Goal: Transaction & Acquisition: Purchase product/service

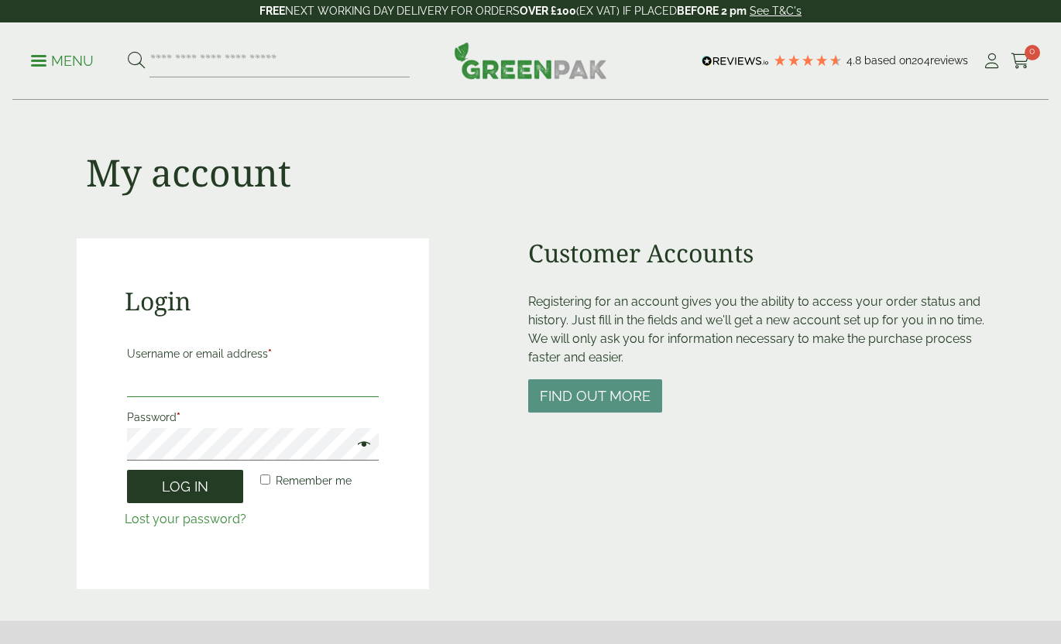
type input "**********"
click at [196, 488] on button "Log in" at bounding box center [185, 486] width 116 height 33
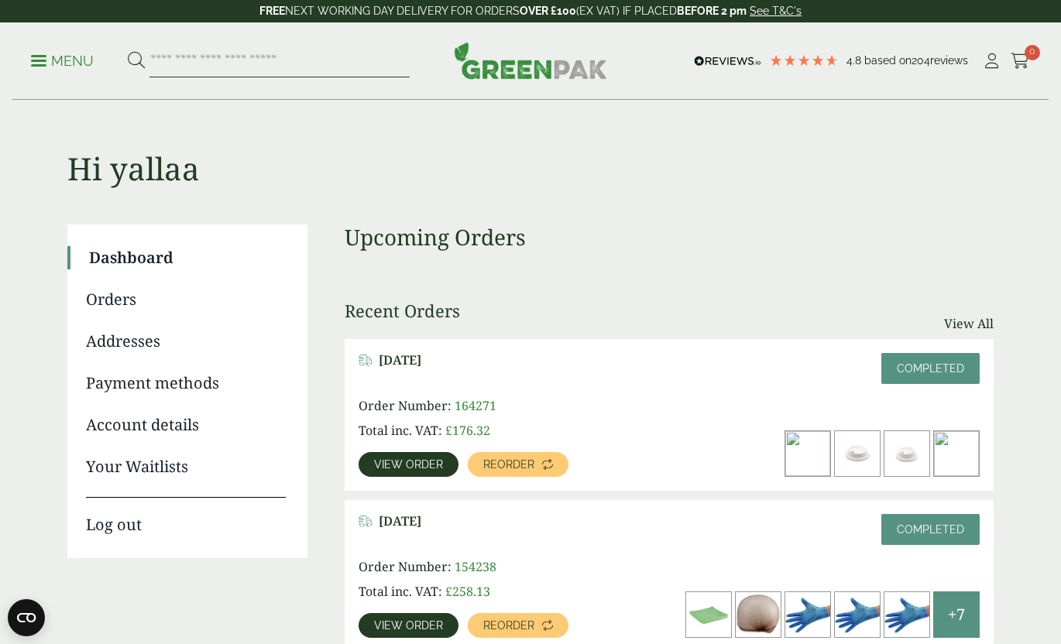
click at [313, 67] on input "search" at bounding box center [279, 61] width 260 height 33
type input "*******"
click at [128, 51] on button at bounding box center [136, 61] width 17 height 20
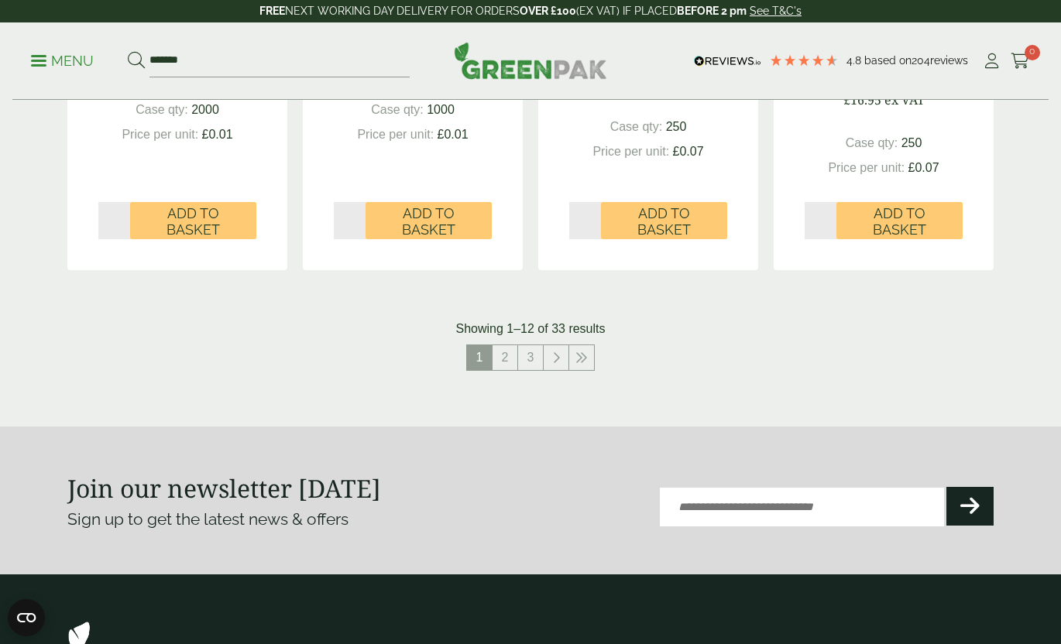
scroll to position [1644, 0]
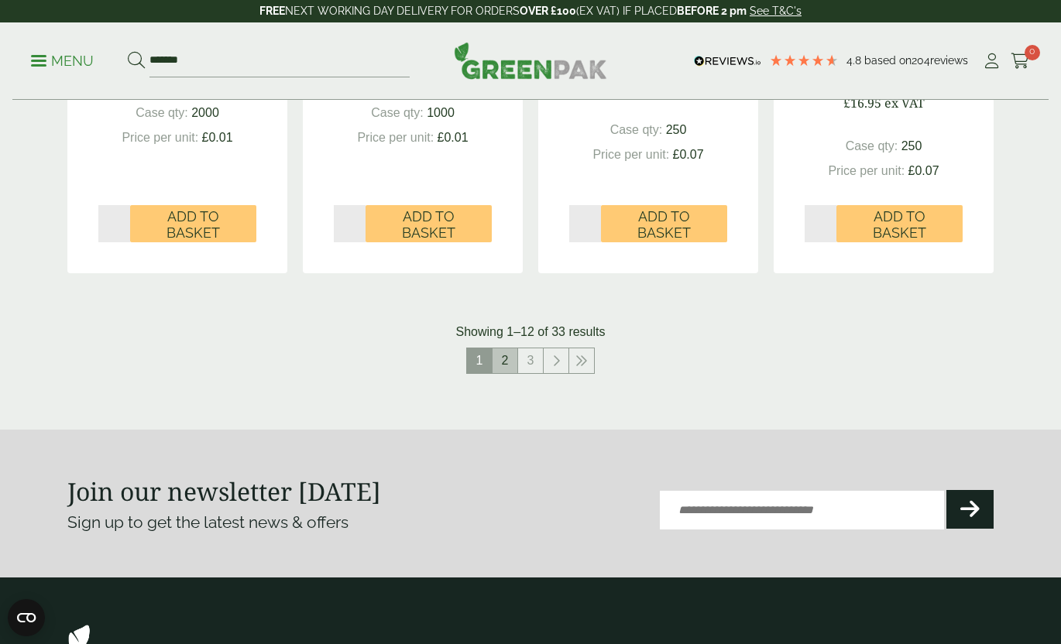
click at [505, 367] on link "2" at bounding box center [505, 361] width 25 height 25
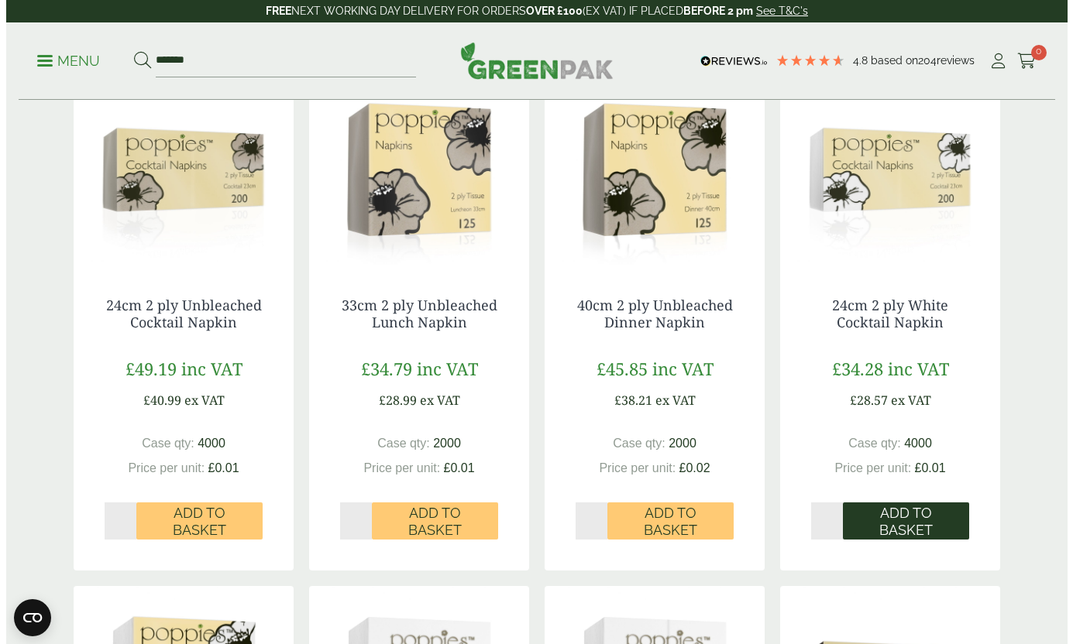
scroll to position [818, 0]
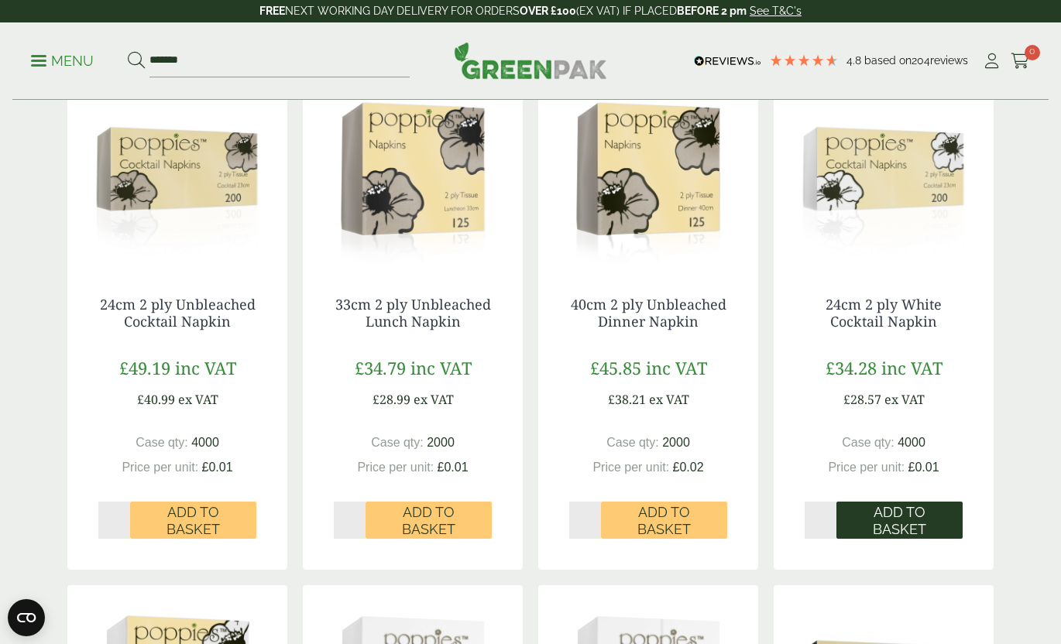
click at [899, 524] on span "Add to Basket" at bounding box center [899, 520] width 105 height 33
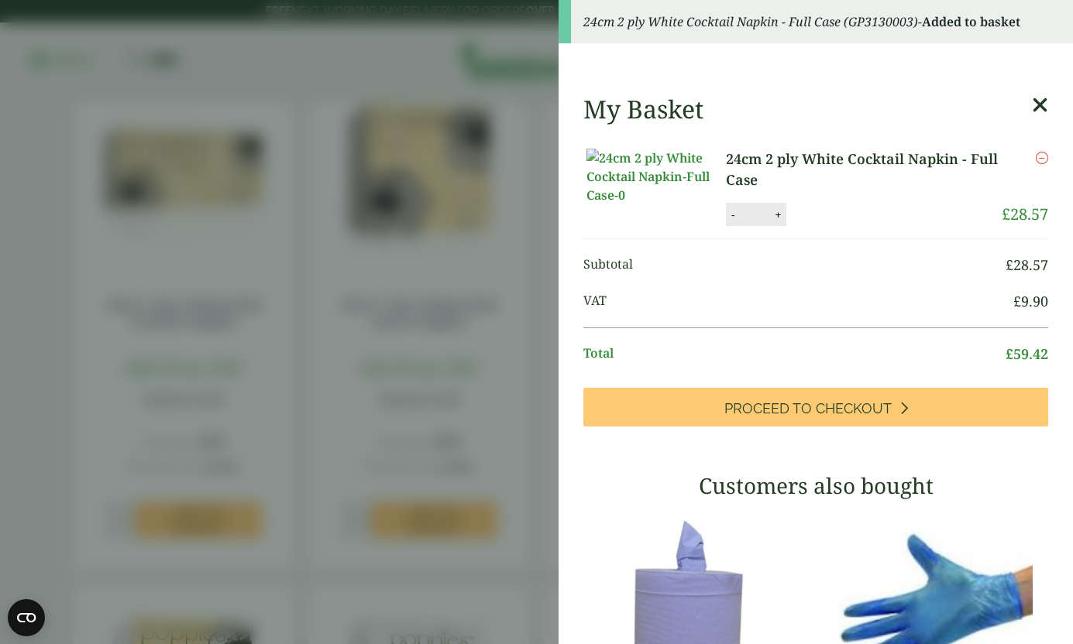
click at [1032, 105] on icon at bounding box center [1040, 106] width 16 height 22
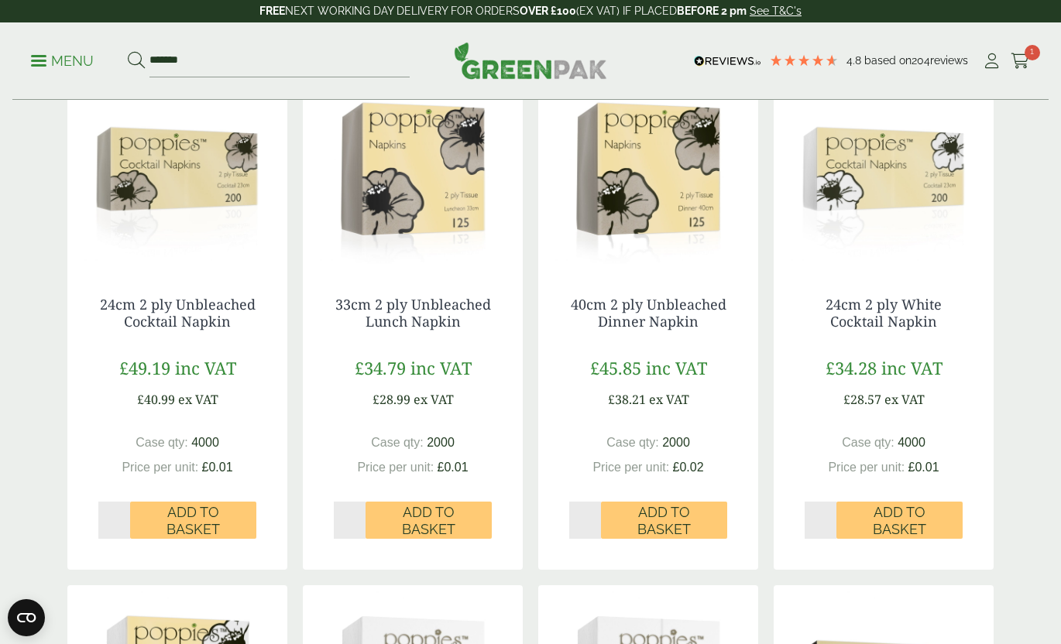
click at [65, 55] on p "Menu" at bounding box center [62, 61] width 63 height 19
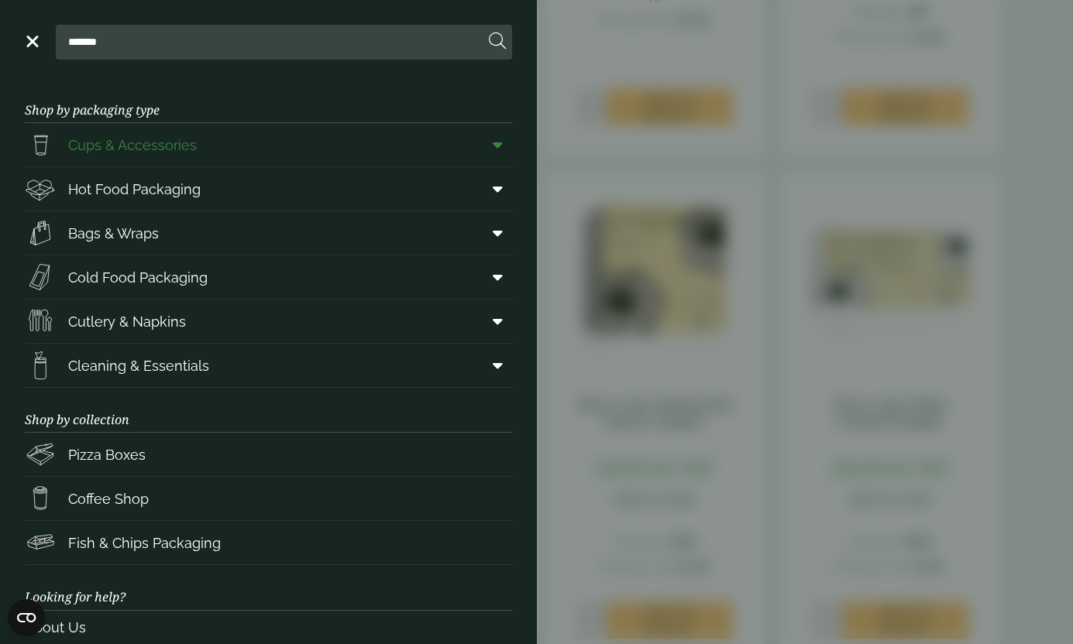
click at [98, 148] on span "Cups & Accessories" at bounding box center [132, 145] width 129 height 21
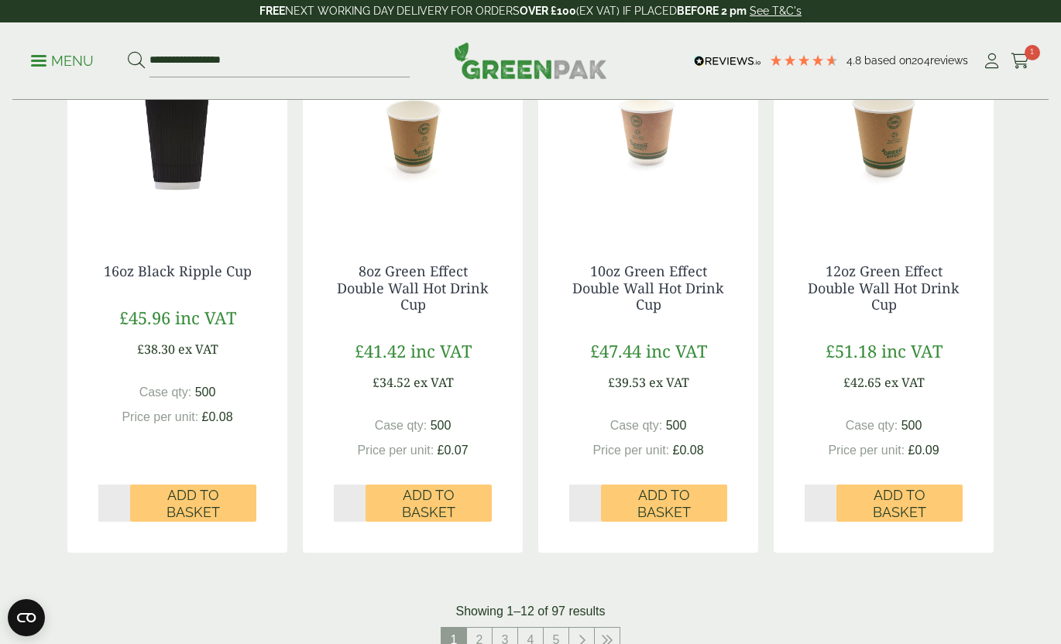
scroll to position [1368, 0]
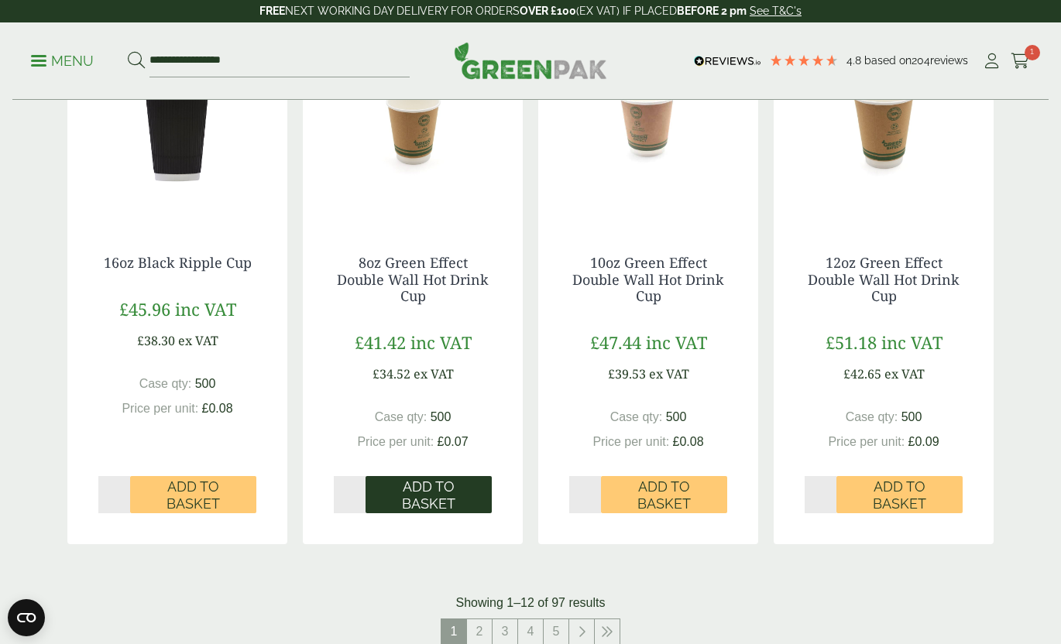
click at [415, 507] on span "Add to Basket" at bounding box center [428, 495] width 105 height 33
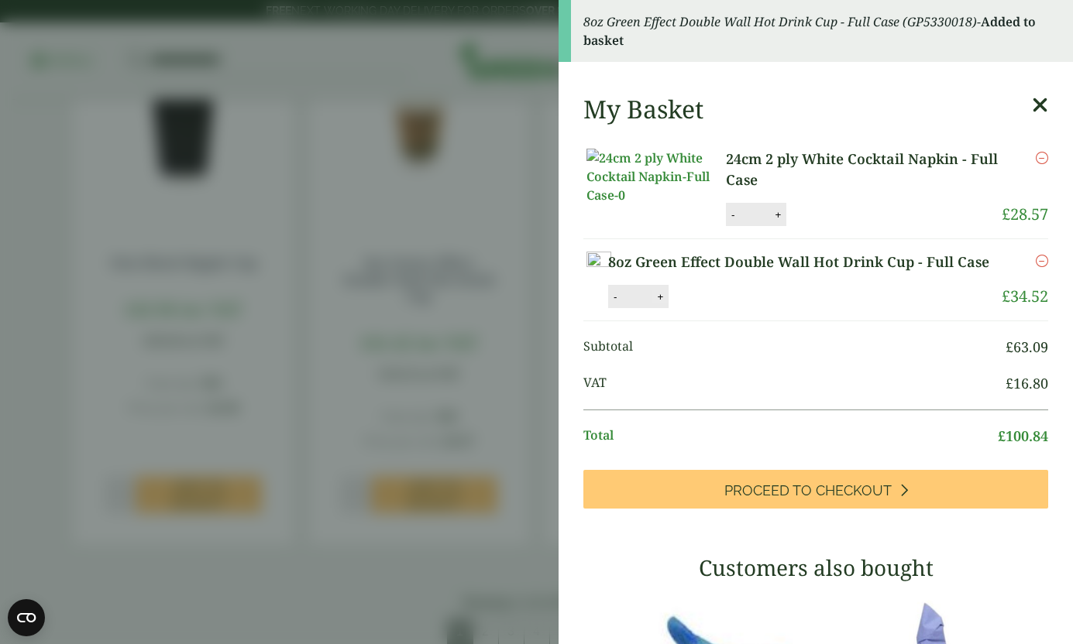
click at [668, 304] on button "+" at bounding box center [659, 296] width 15 height 13
type input "*"
click at [749, 309] on button "Update" at bounding box center [710, 297] width 77 height 23
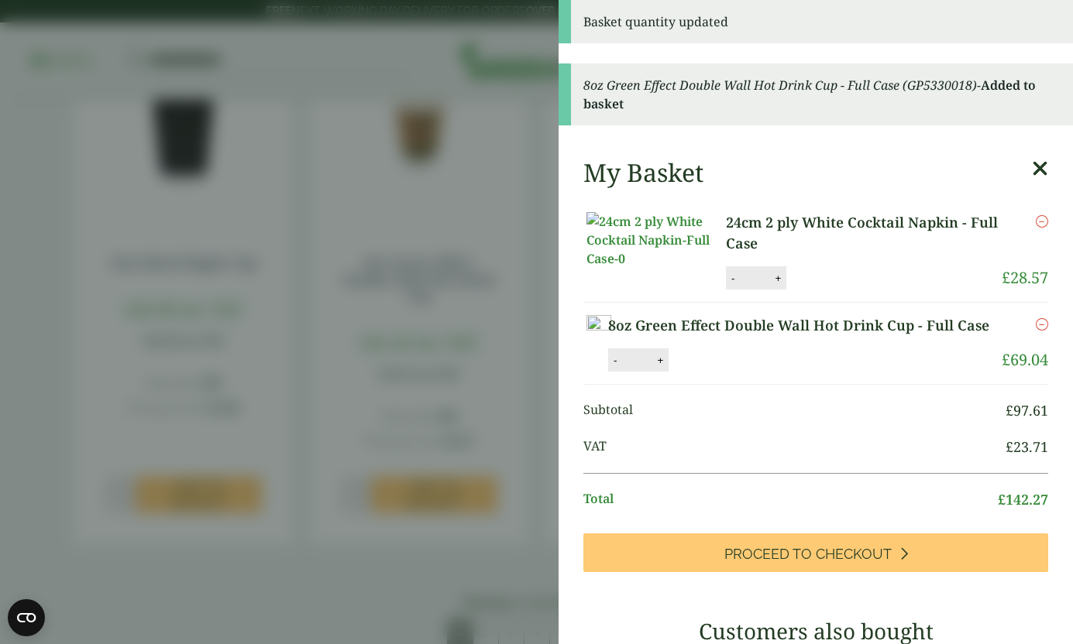
click at [1032, 167] on icon at bounding box center [1040, 169] width 16 height 22
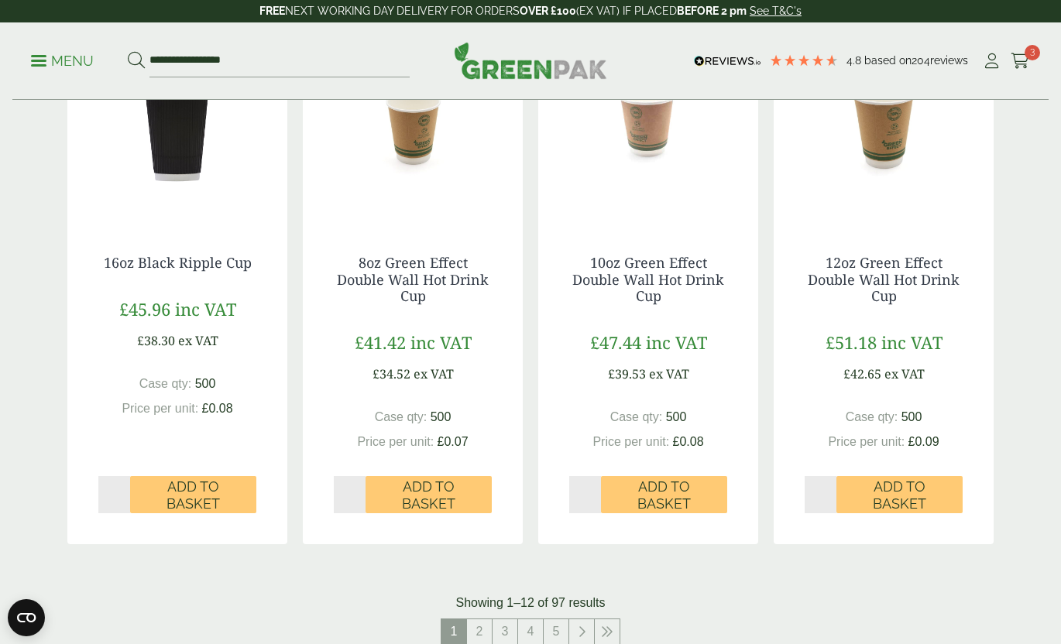
click at [418, 239] on div "8oz Green Effect Double Wall Hot Drink Cup £41.42 inc VAT £34.52 ex VAT Case qt…" at bounding box center [413, 384] width 220 height 321
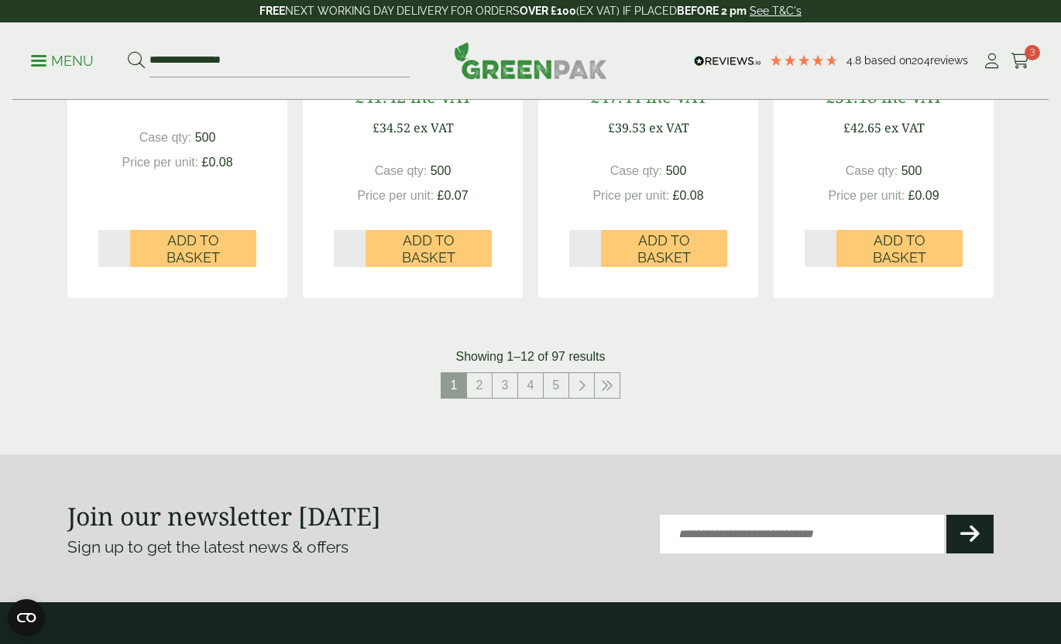
scroll to position [1610, 0]
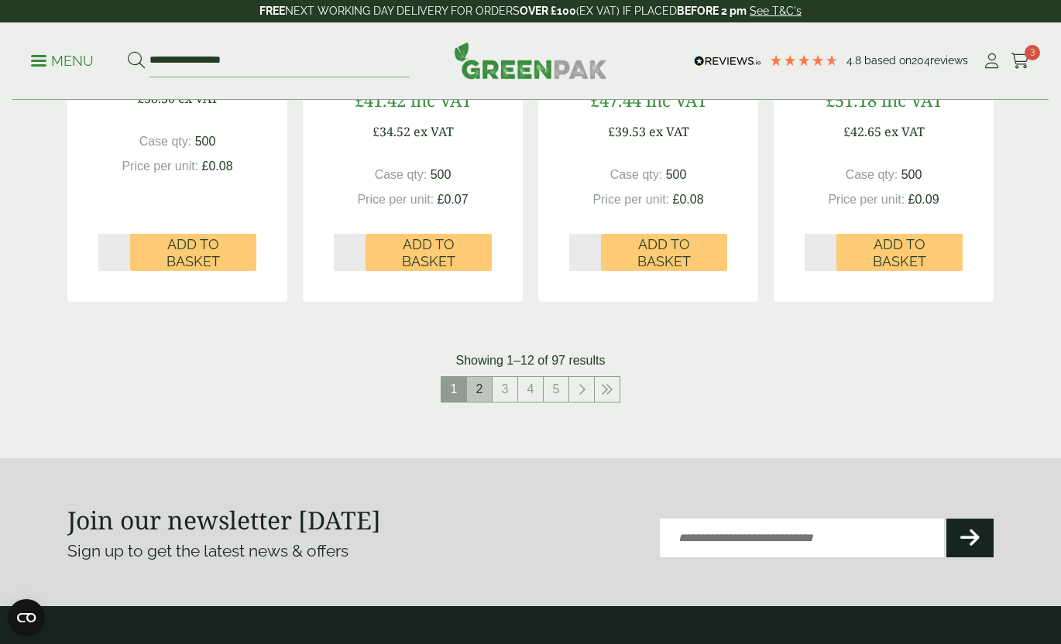
click at [482, 385] on link "2" at bounding box center [479, 389] width 25 height 25
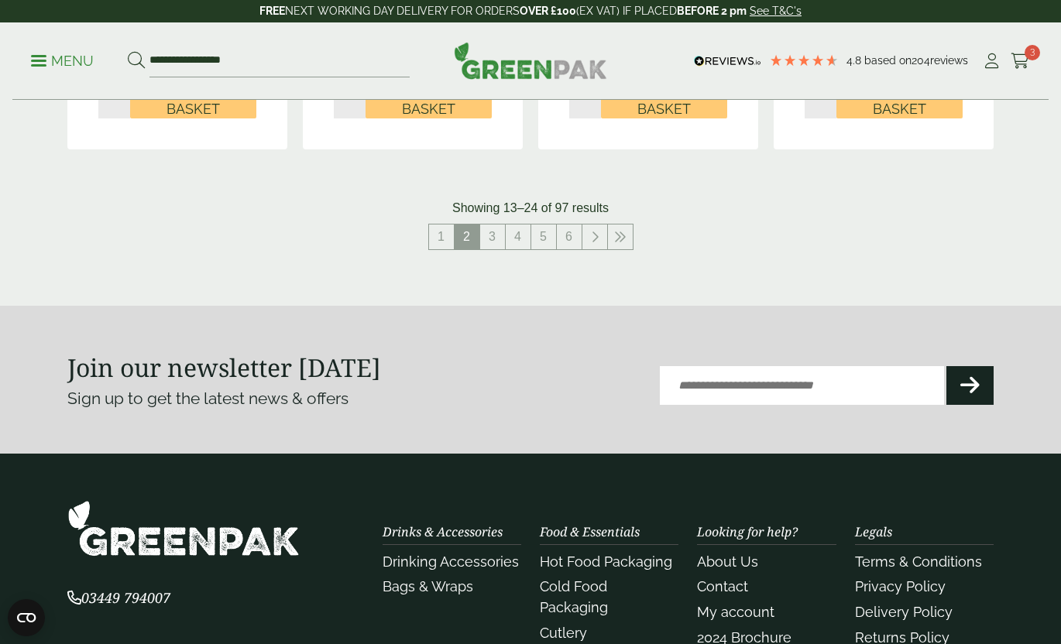
scroll to position [1761, 0]
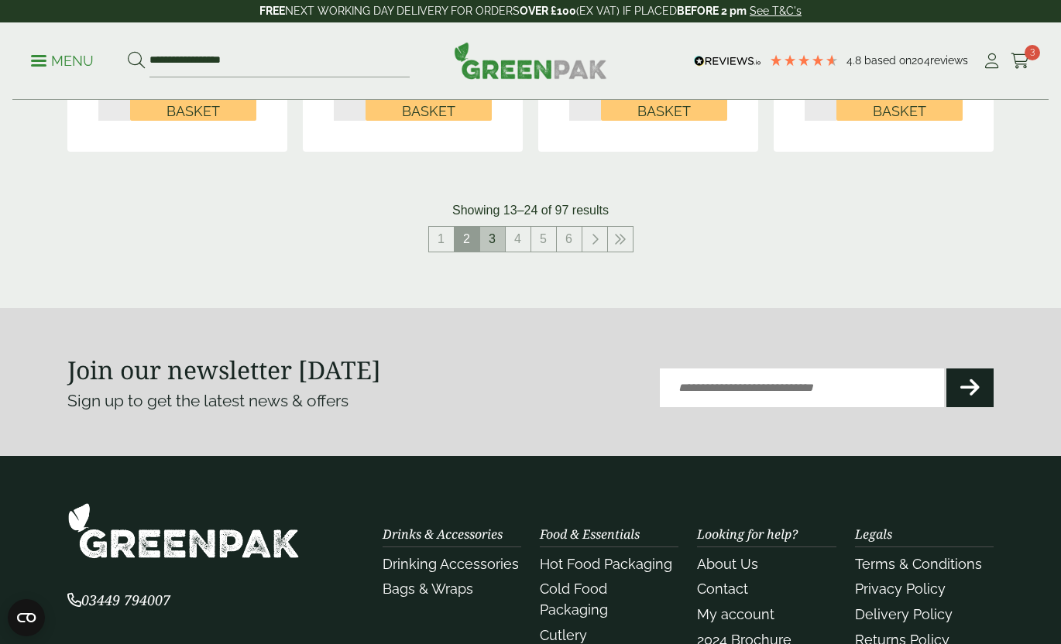
click at [490, 237] on link "3" at bounding box center [492, 239] width 25 height 25
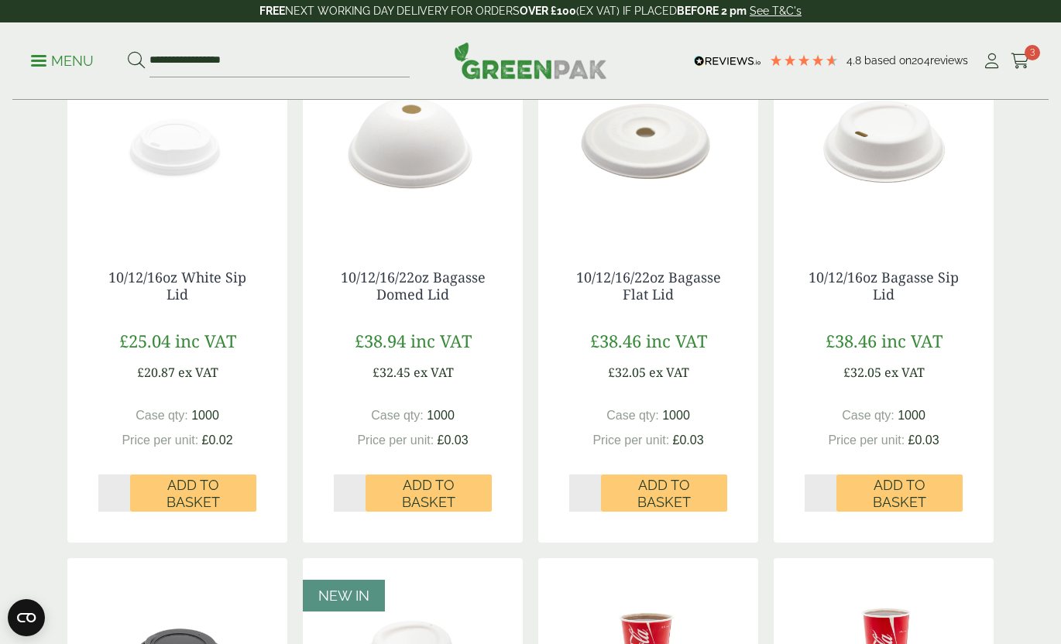
scroll to position [359, 0]
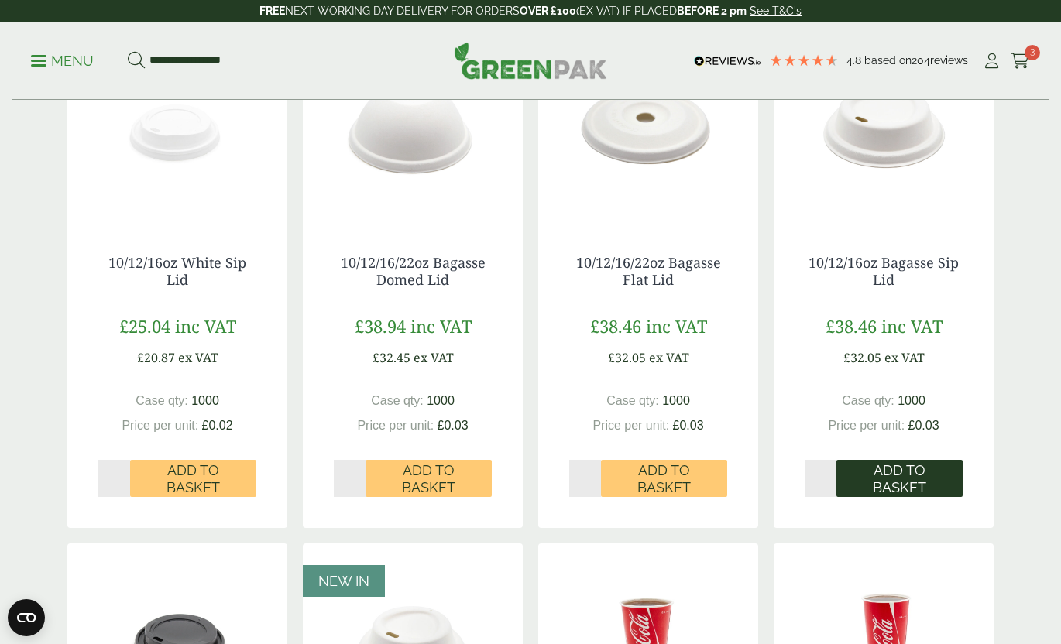
click at [921, 476] on span "Add to Basket" at bounding box center [899, 478] width 105 height 33
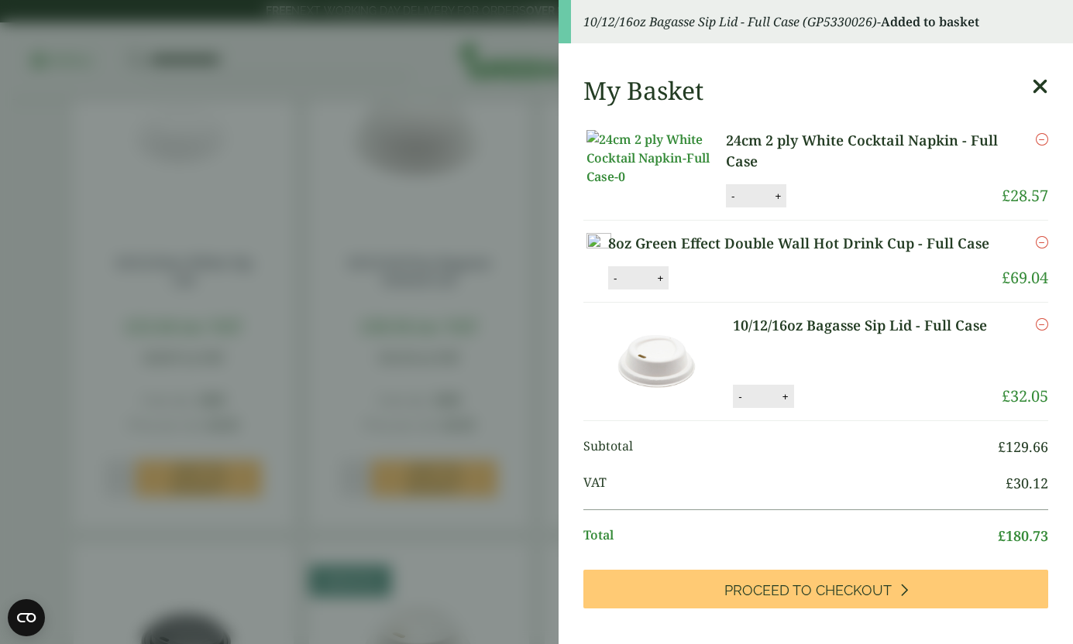
click at [1032, 88] on icon at bounding box center [1040, 87] width 16 height 22
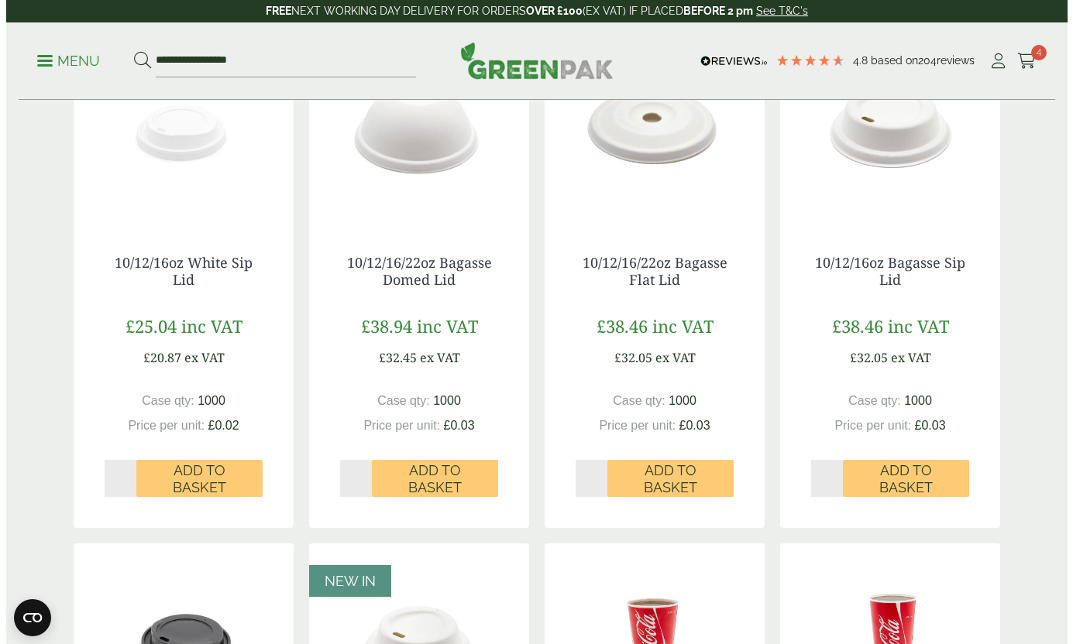
scroll to position [0, 0]
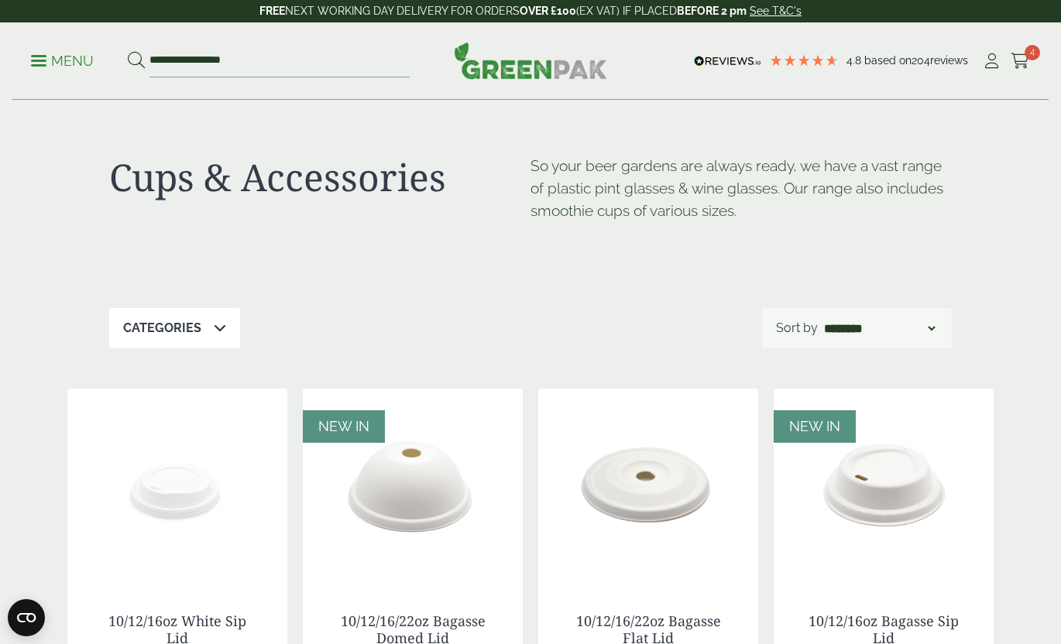
click at [50, 64] on p "Menu" at bounding box center [62, 61] width 63 height 19
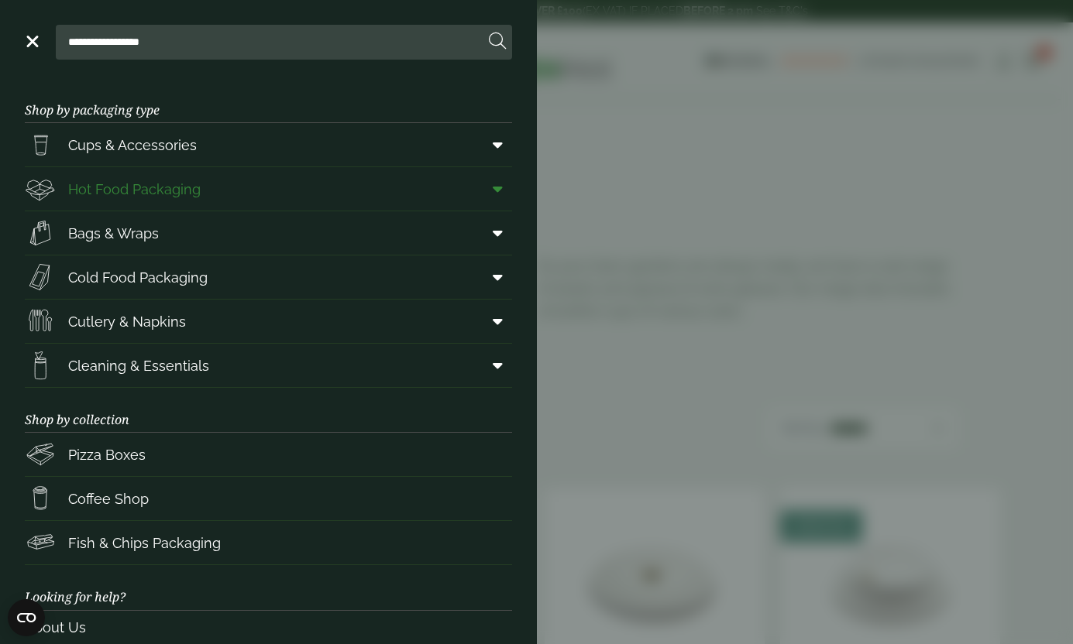
click at [156, 177] on span "Hot Food Packaging" at bounding box center [113, 189] width 176 height 31
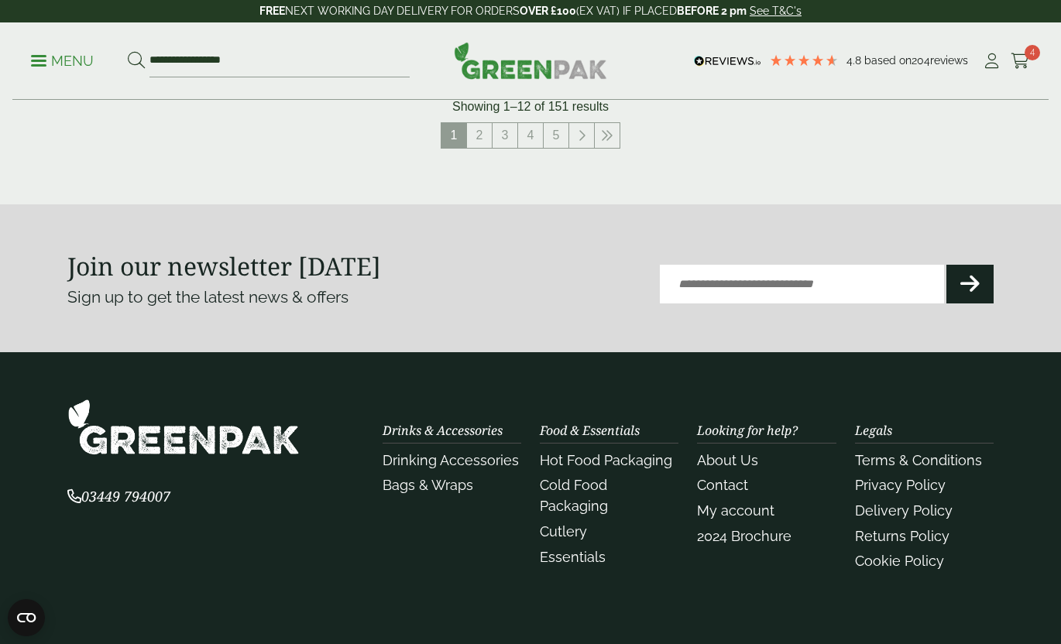
scroll to position [1961, 0]
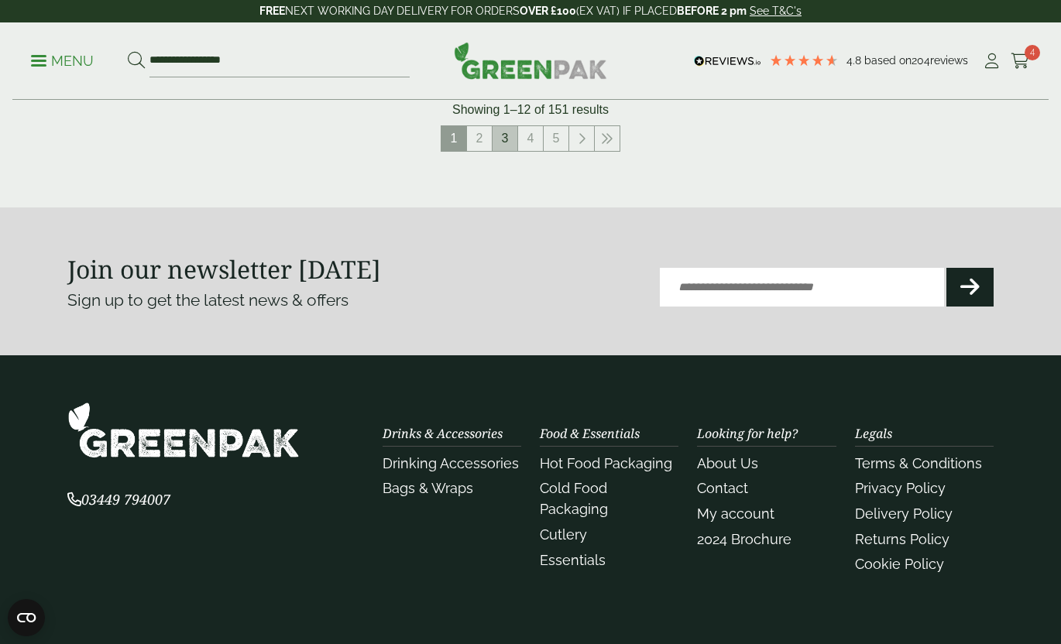
click at [510, 143] on link "3" at bounding box center [505, 138] width 25 height 25
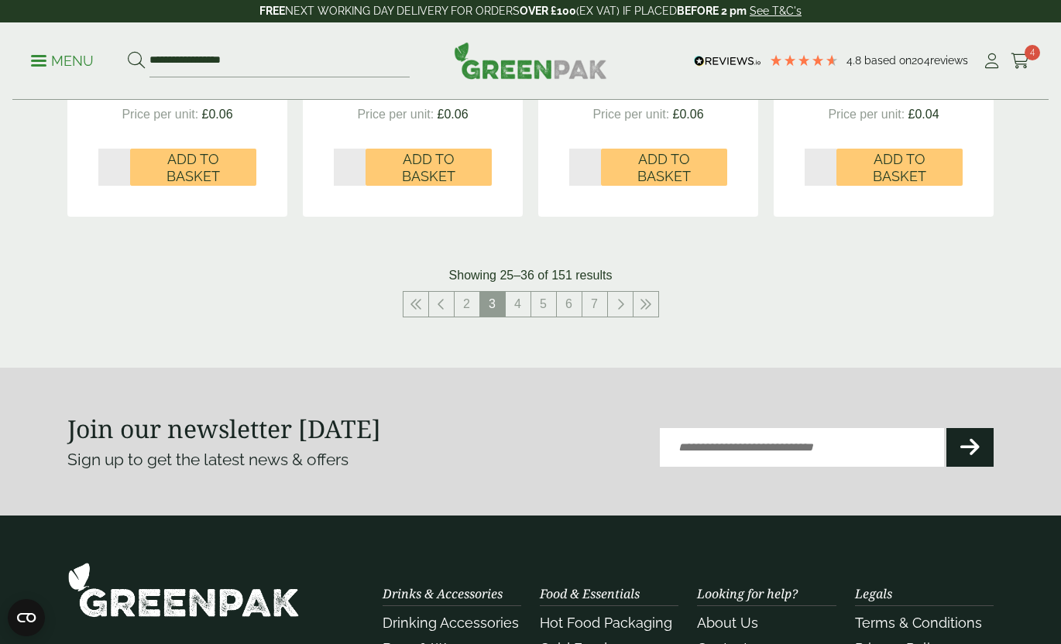
scroll to position [1823, 0]
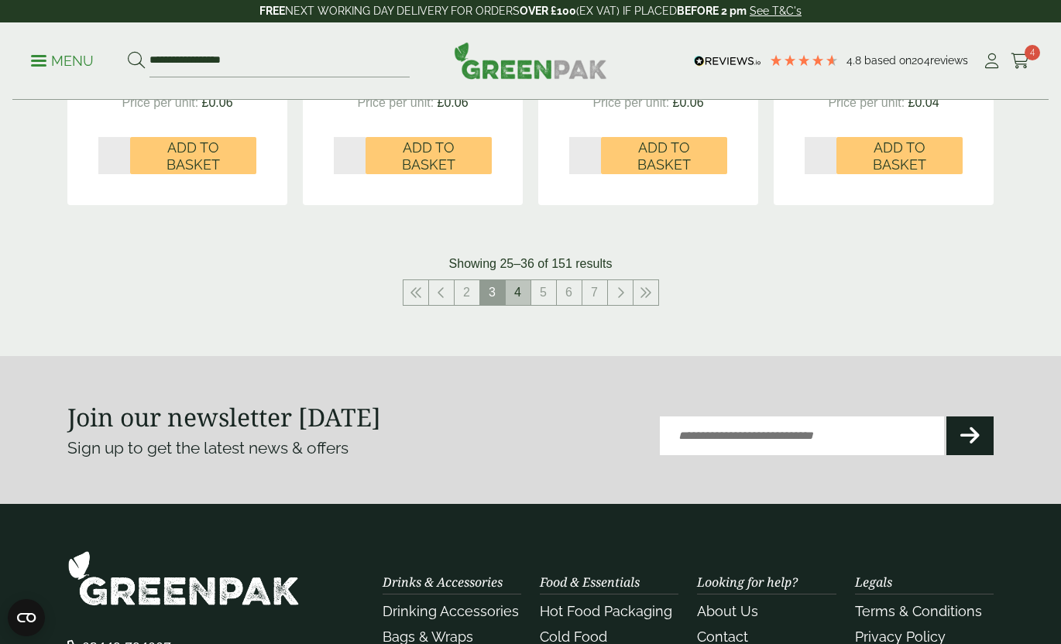
click at [519, 295] on link "4" at bounding box center [518, 292] width 25 height 25
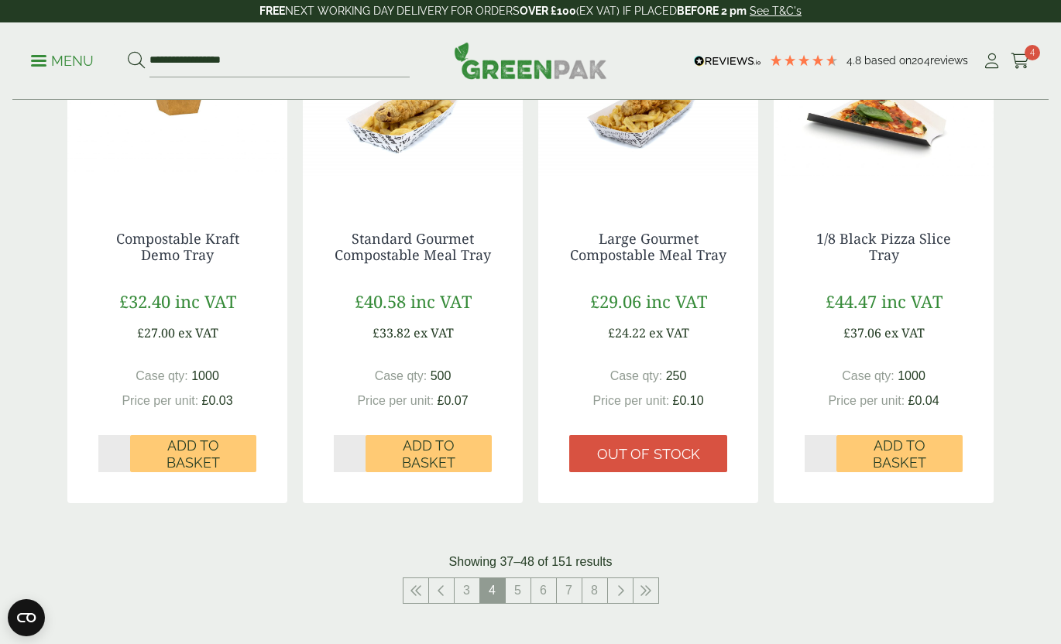
scroll to position [1509, 0]
click at [543, 582] on link "6" at bounding box center [543, 590] width 25 height 25
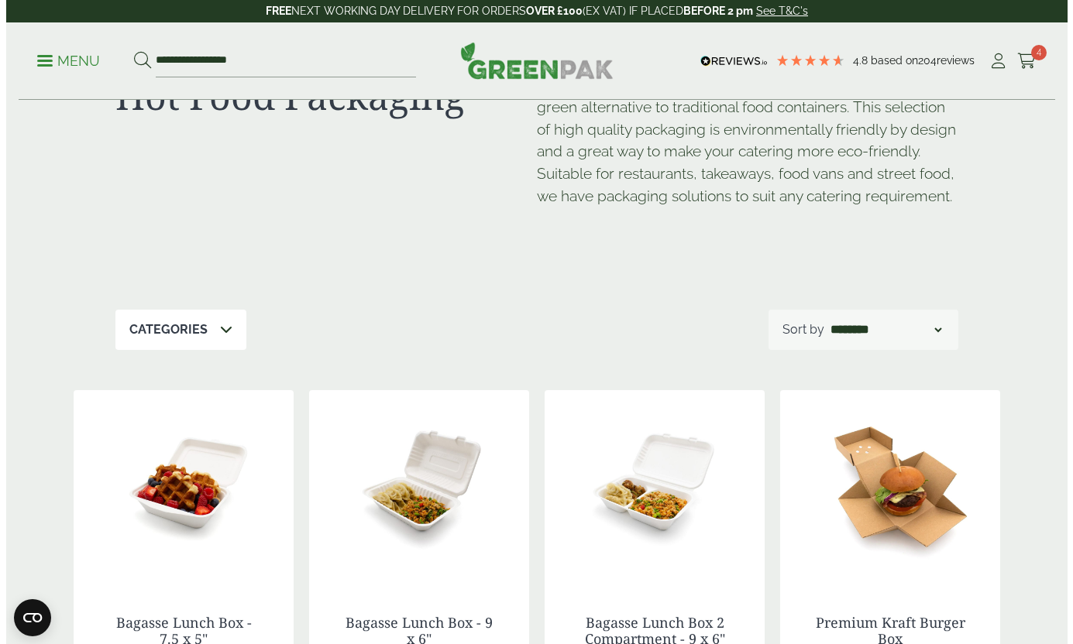
scroll to position [76, 0]
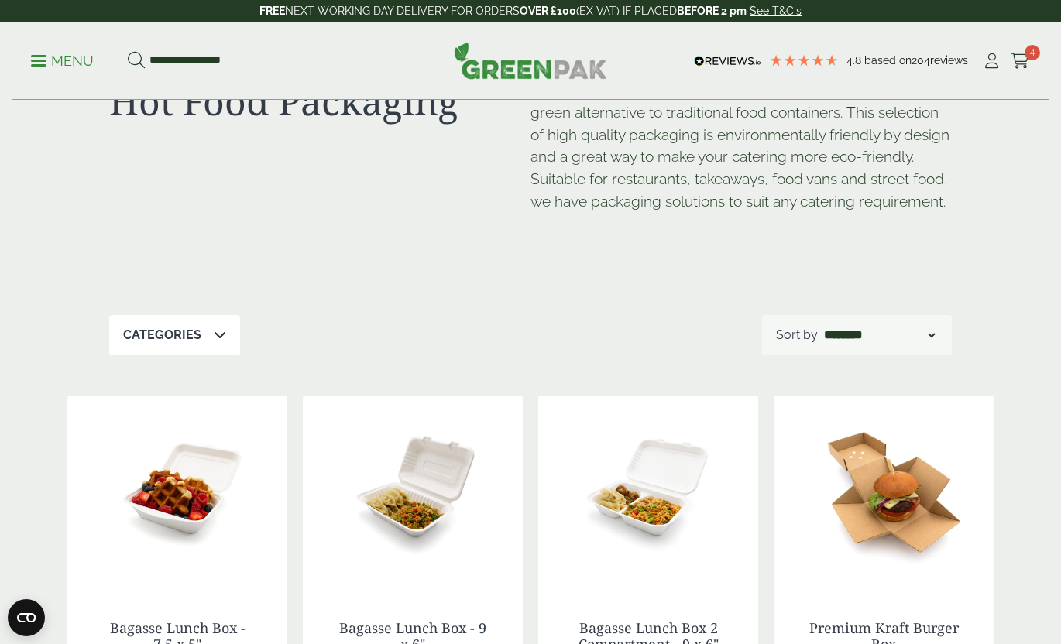
click at [75, 63] on p "Menu" at bounding box center [62, 61] width 63 height 19
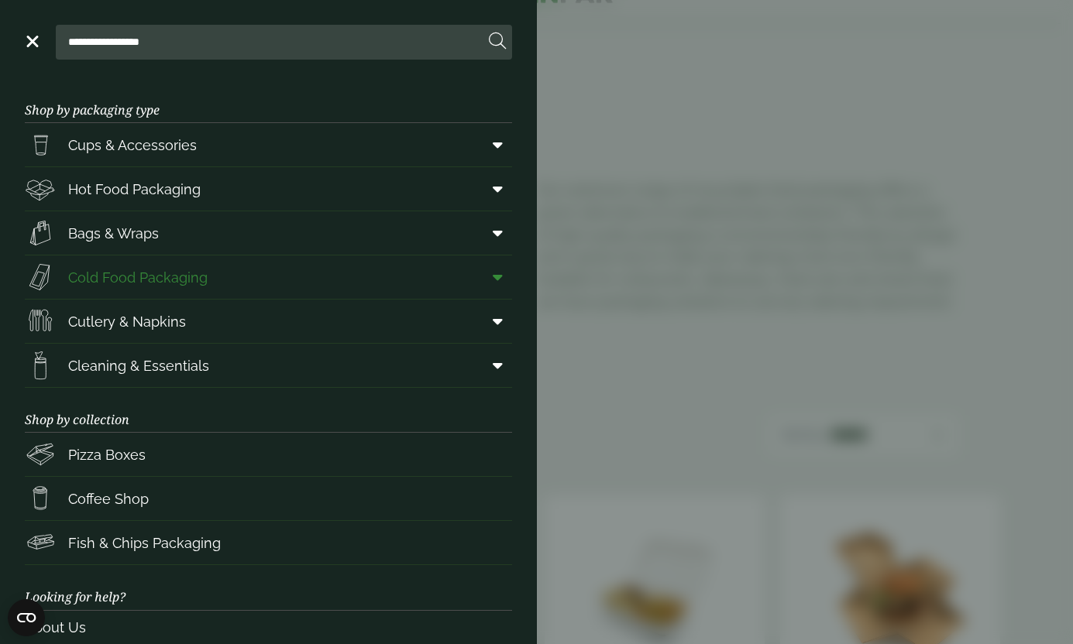
click at [113, 284] on span "Cold Food Packaging" at bounding box center [137, 277] width 139 height 21
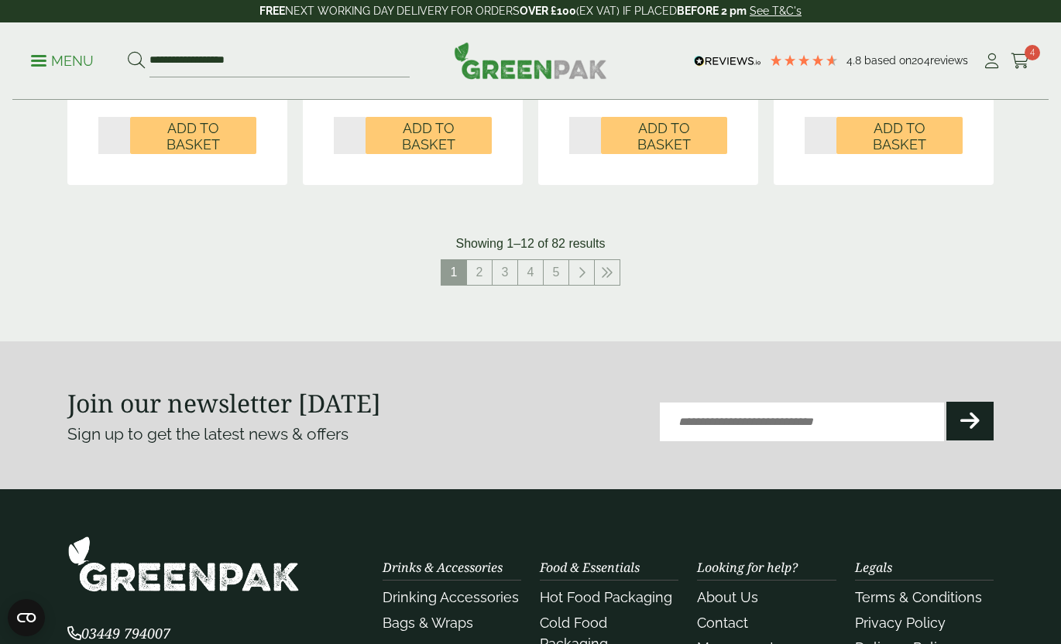
scroll to position [1793, 0]
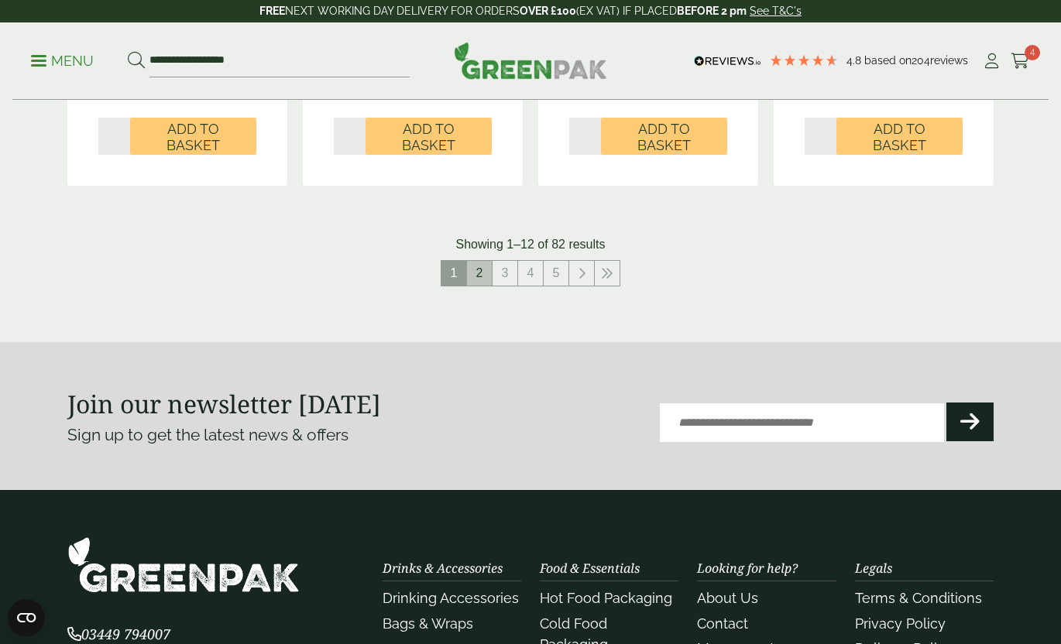
click at [484, 271] on link "2" at bounding box center [479, 273] width 25 height 25
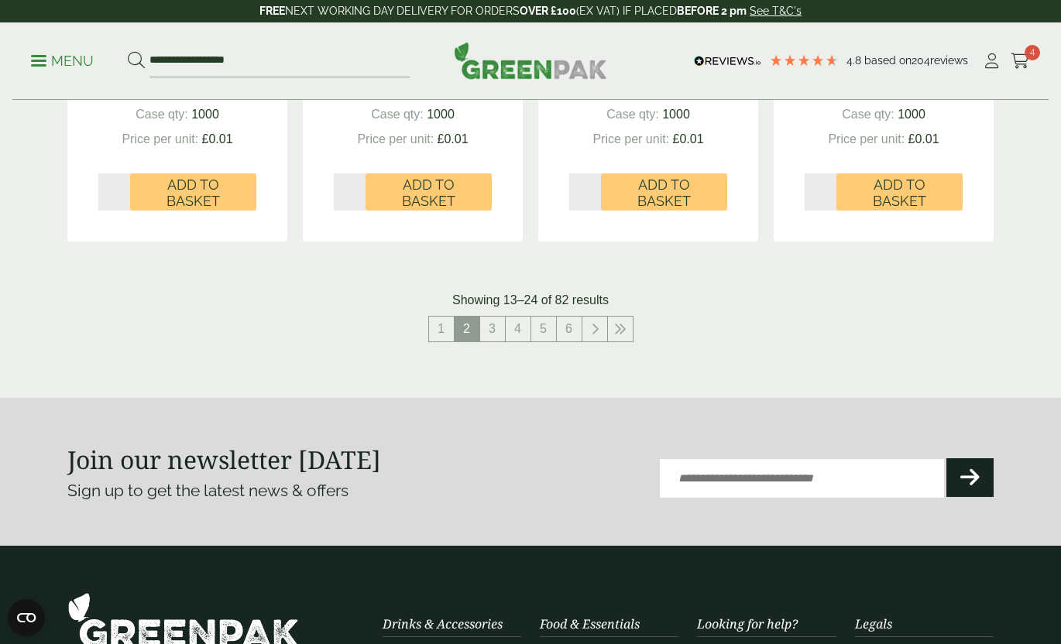
scroll to position [1784, 0]
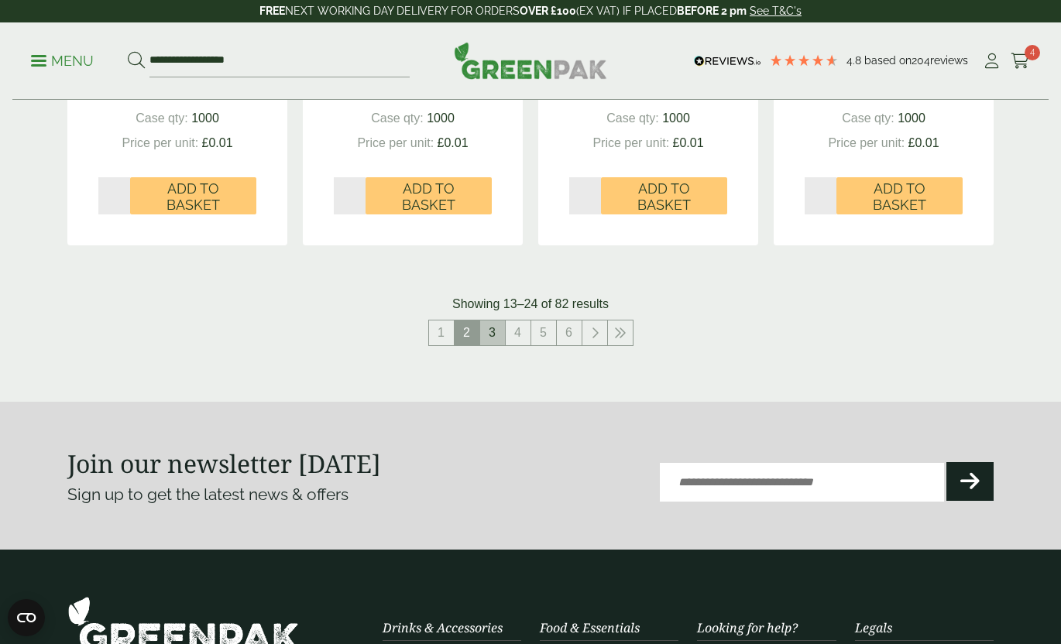
click at [493, 332] on link "3" at bounding box center [492, 333] width 25 height 25
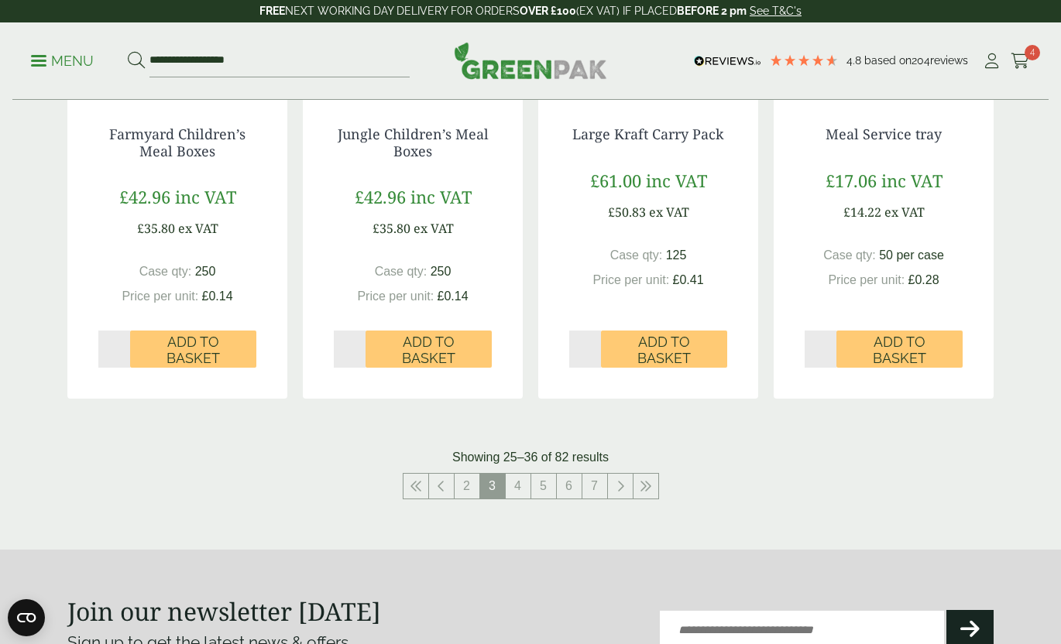
scroll to position [1575, 0]
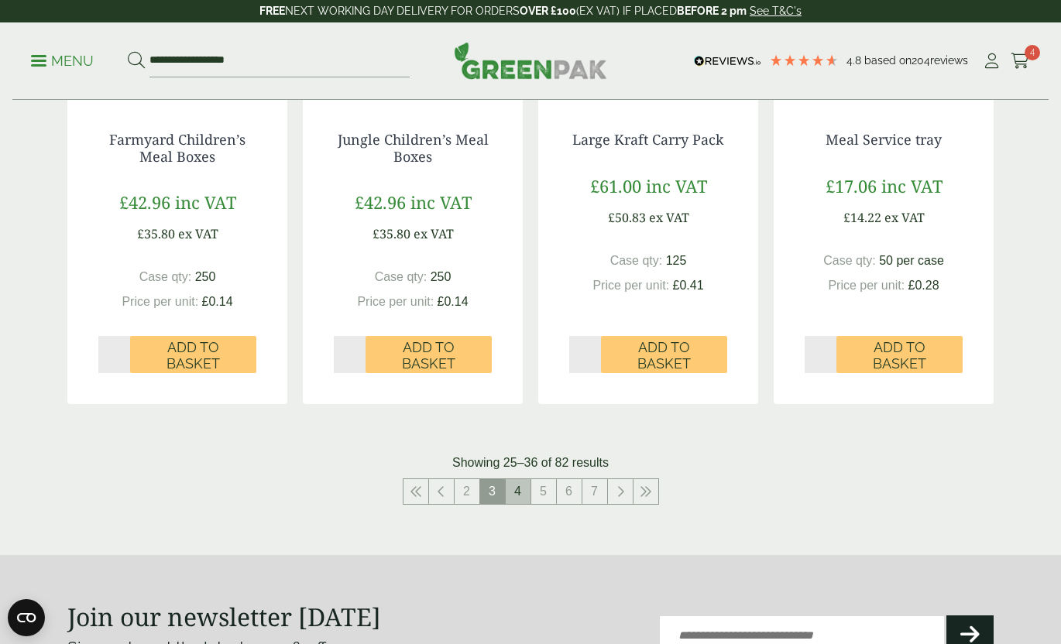
click at [519, 492] on link "4" at bounding box center [518, 491] width 25 height 25
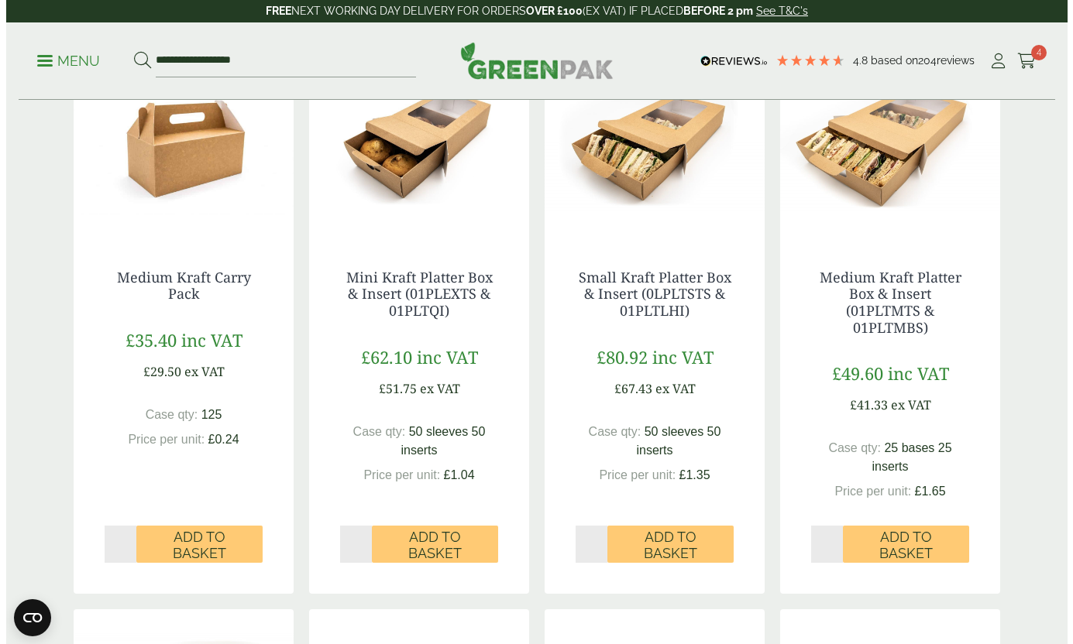
scroll to position [414, 0]
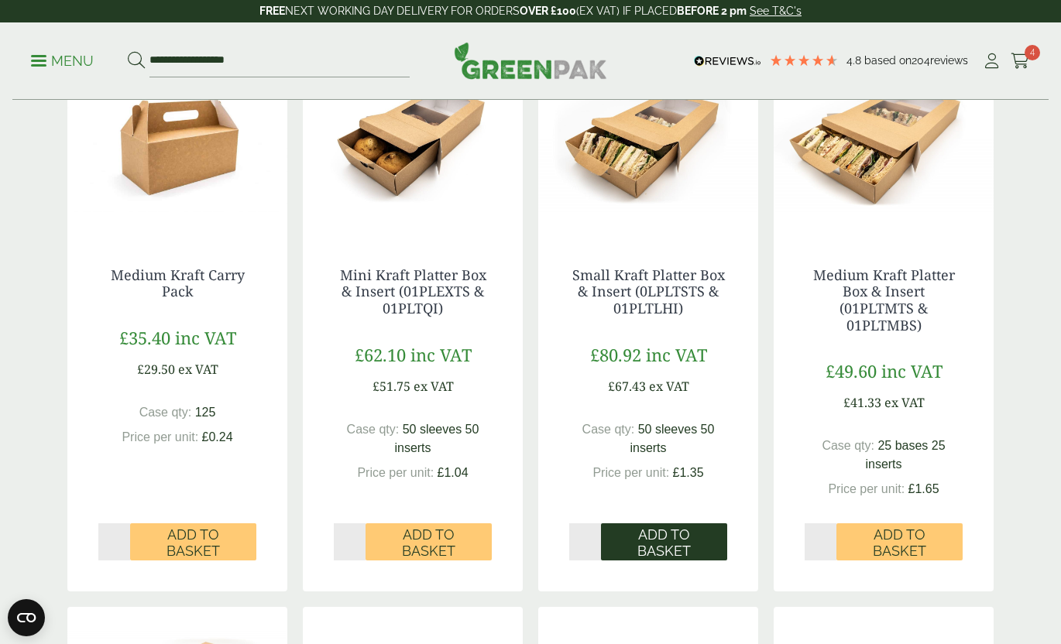
click at [670, 545] on span "Add to Basket" at bounding box center [664, 543] width 105 height 33
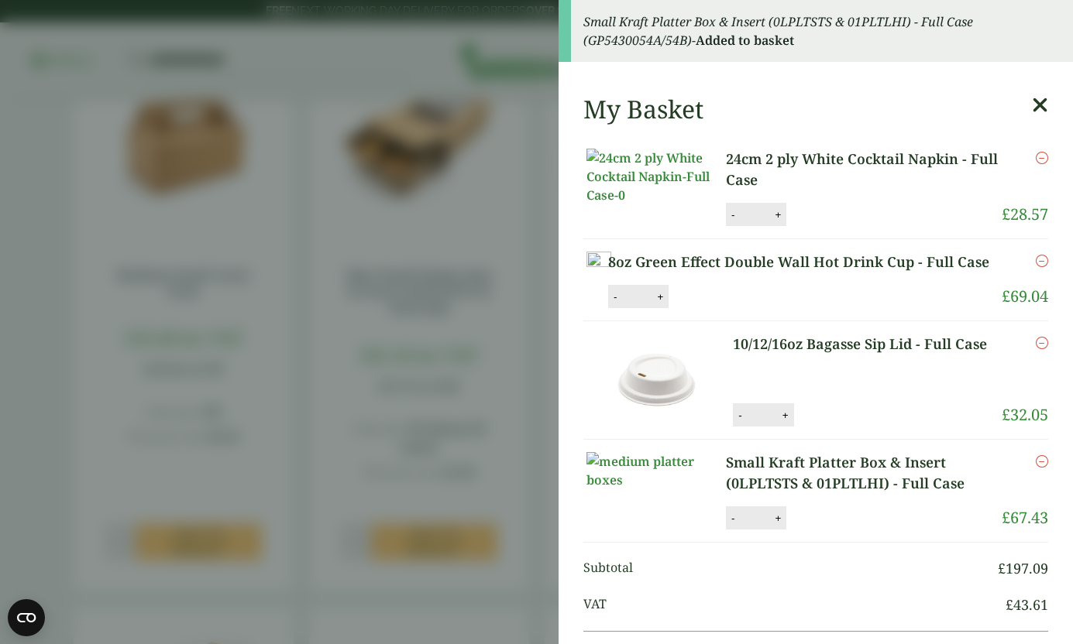
click at [1032, 103] on icon at bounding box center [1040, 106] width 16 height 22
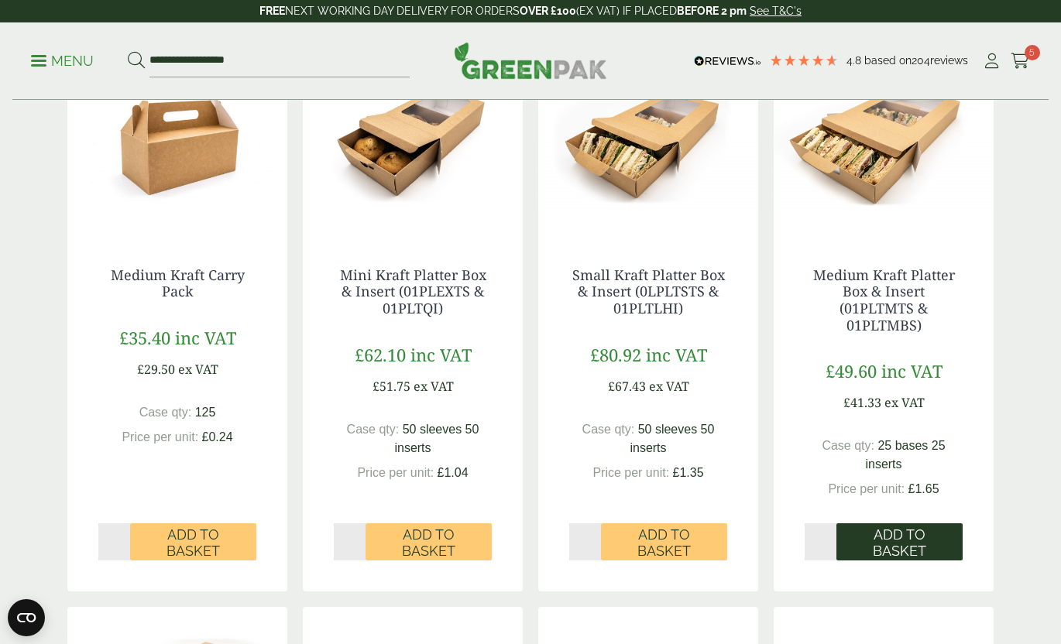
click at [907, 529] on span "Add to Basket" at bounding box center [899, 543] width 105 height 33
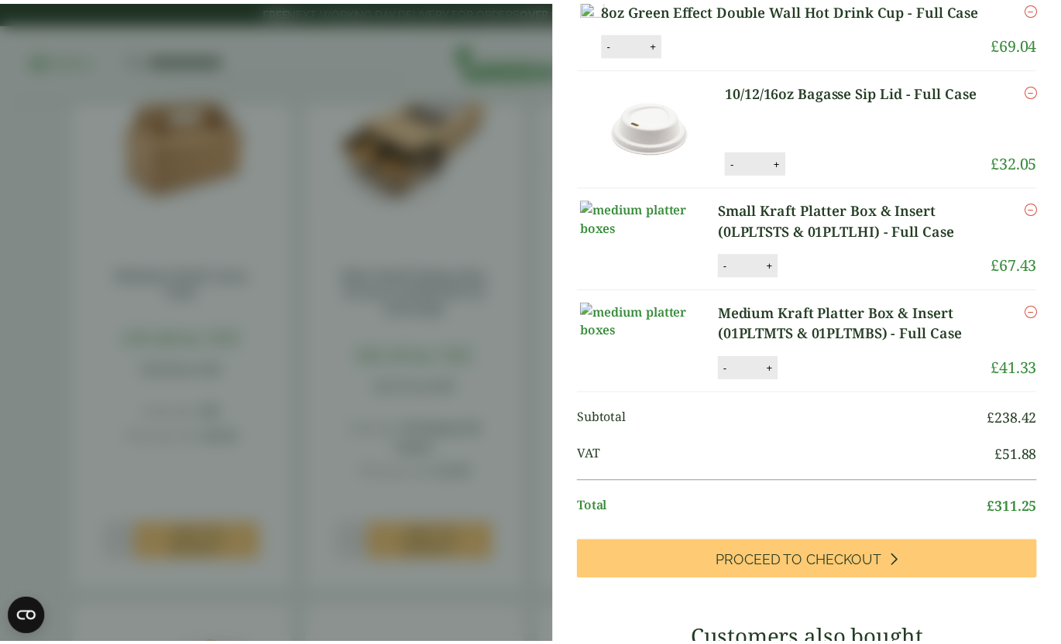
scroll to position [0, 0]
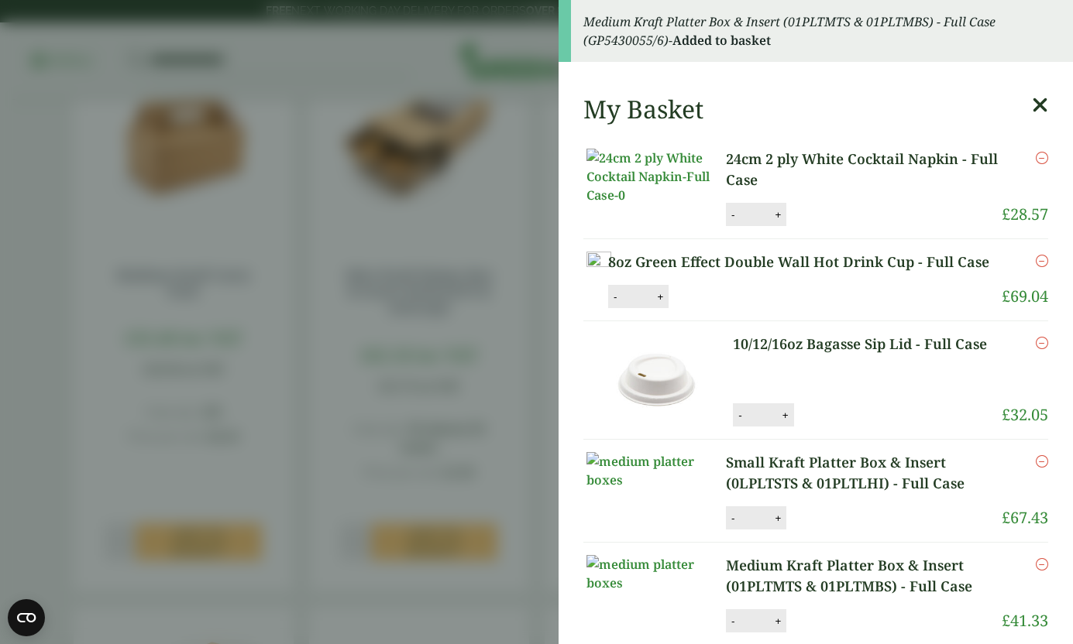
click at [1032, 107] on icon at bounding box center [1040, 106] width 16 height 22
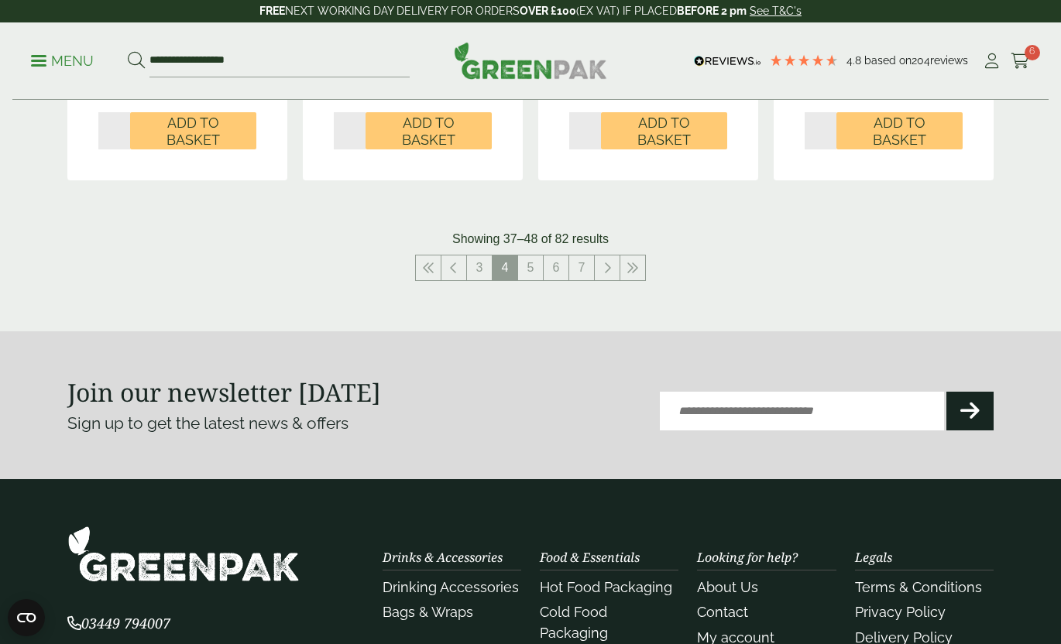
scroll to position [1902, 0]
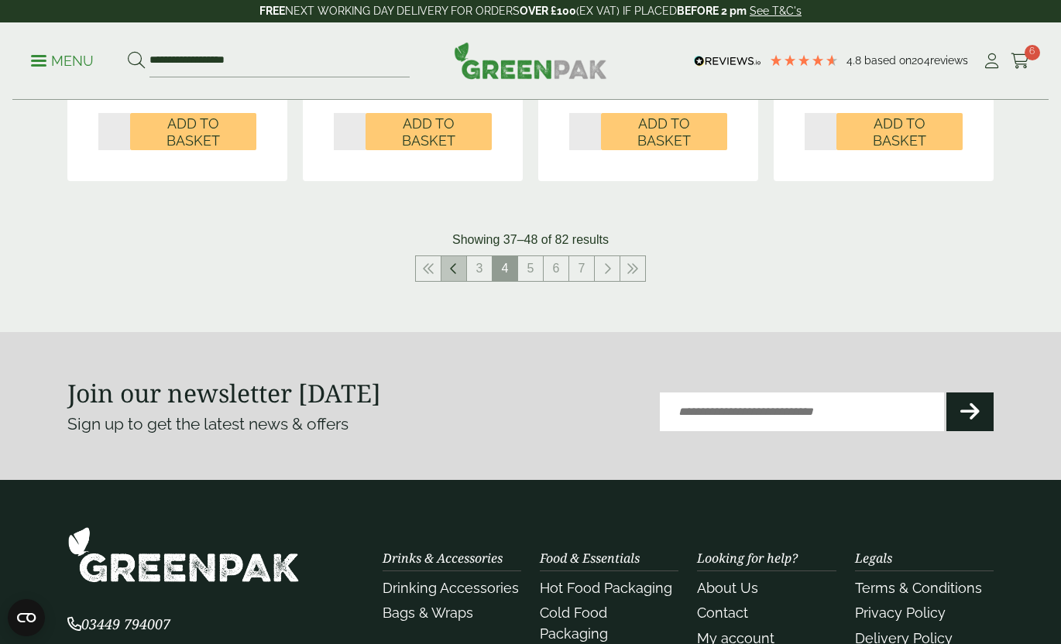
click at [459, 261] on link at bounding box center [454, 268] width 25 height 25
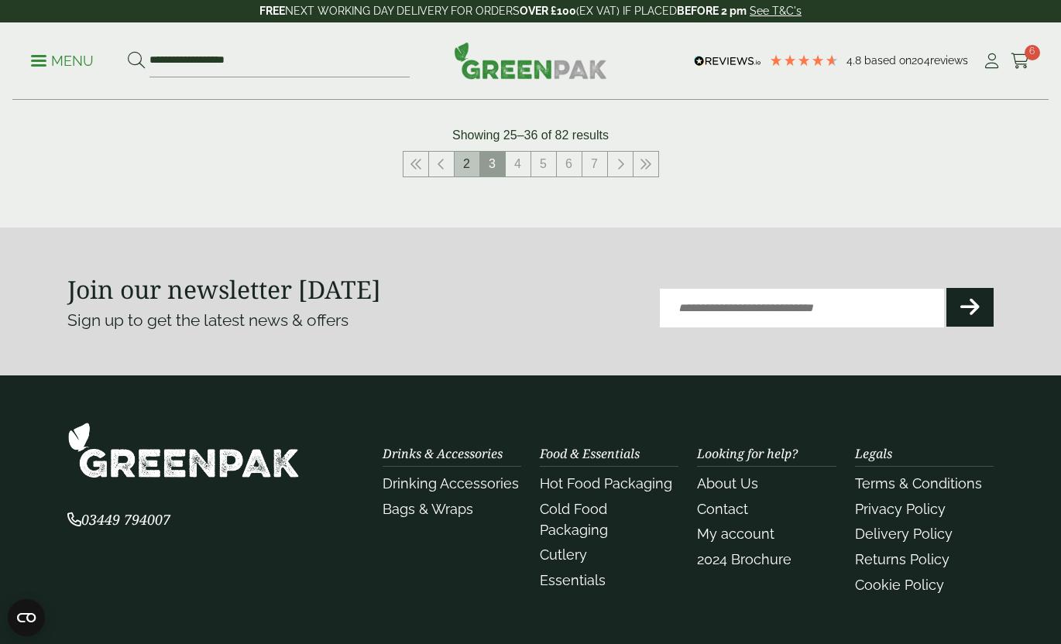
click at [468, 168] on link "2" at bounding box center [467, 164] width 25 height 25
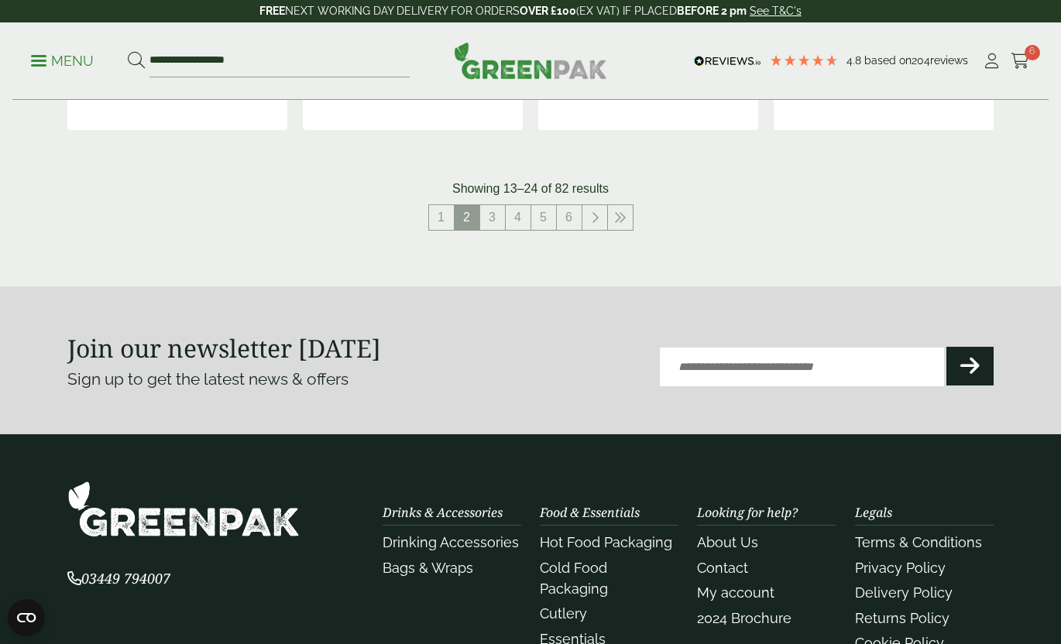
scroll to position [1899, 0]
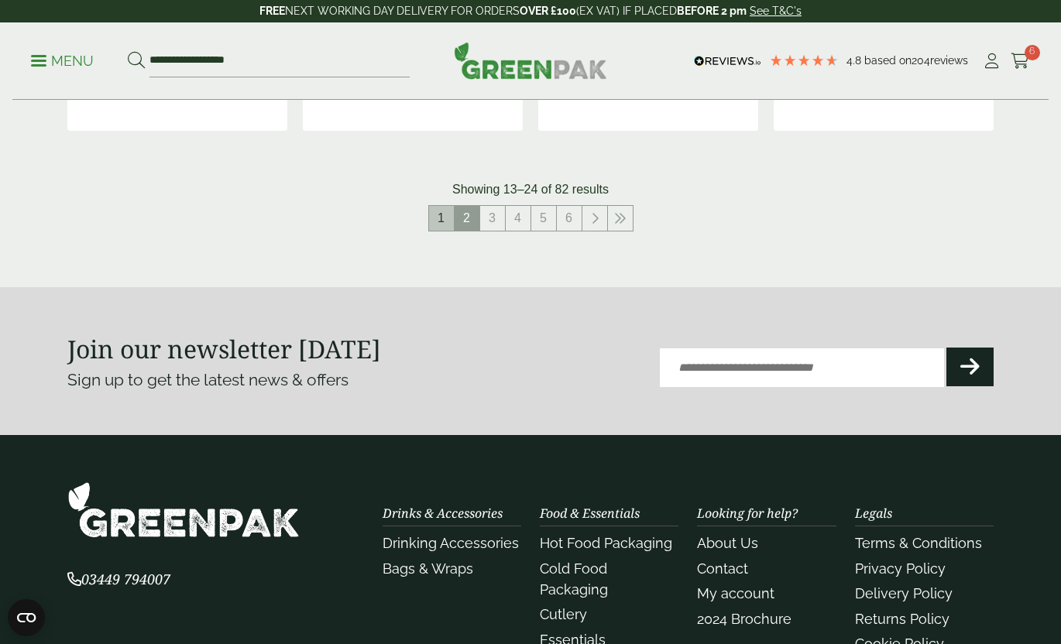
click at [440, 211] on link "1" at bounding box center [441, 218] width 25 height 25
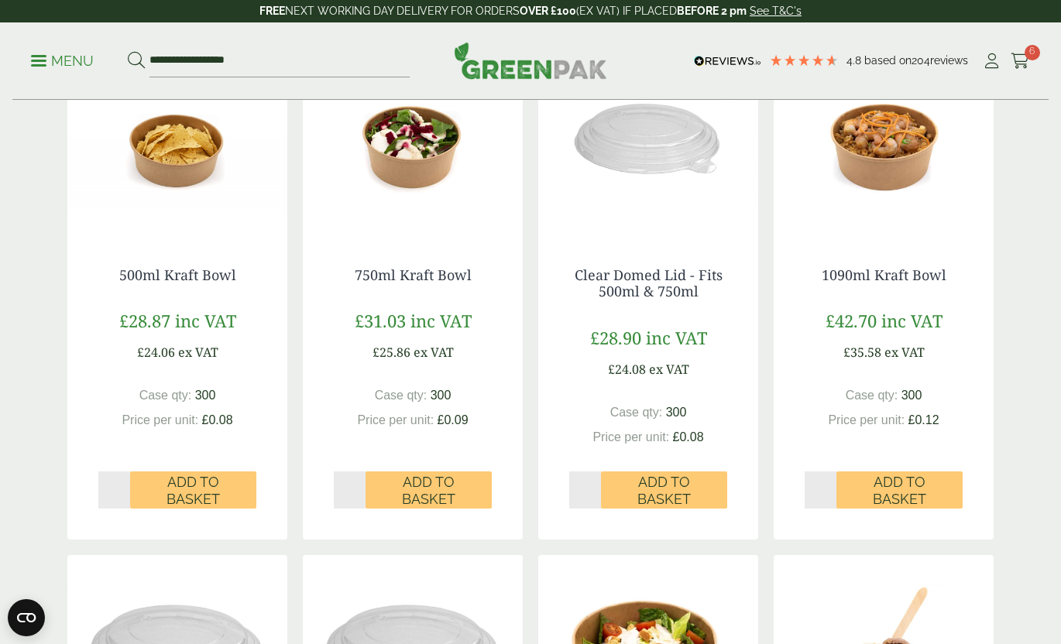
scroll to position [424, 0]
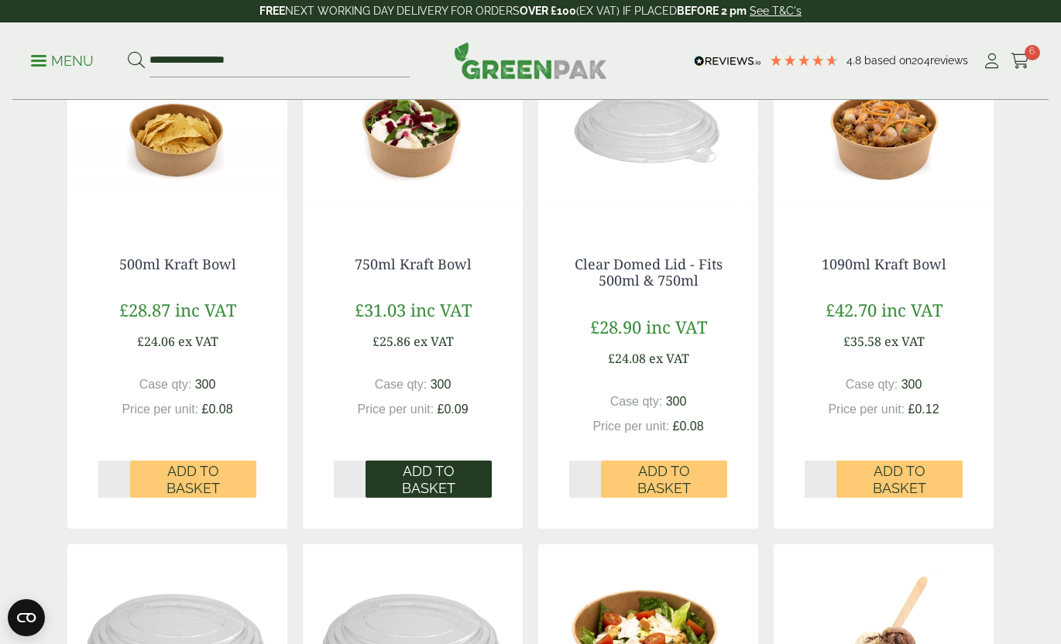
click at [416, 477] on span "Add to Basket" at bounding box center [428, 479] width 105 height 33
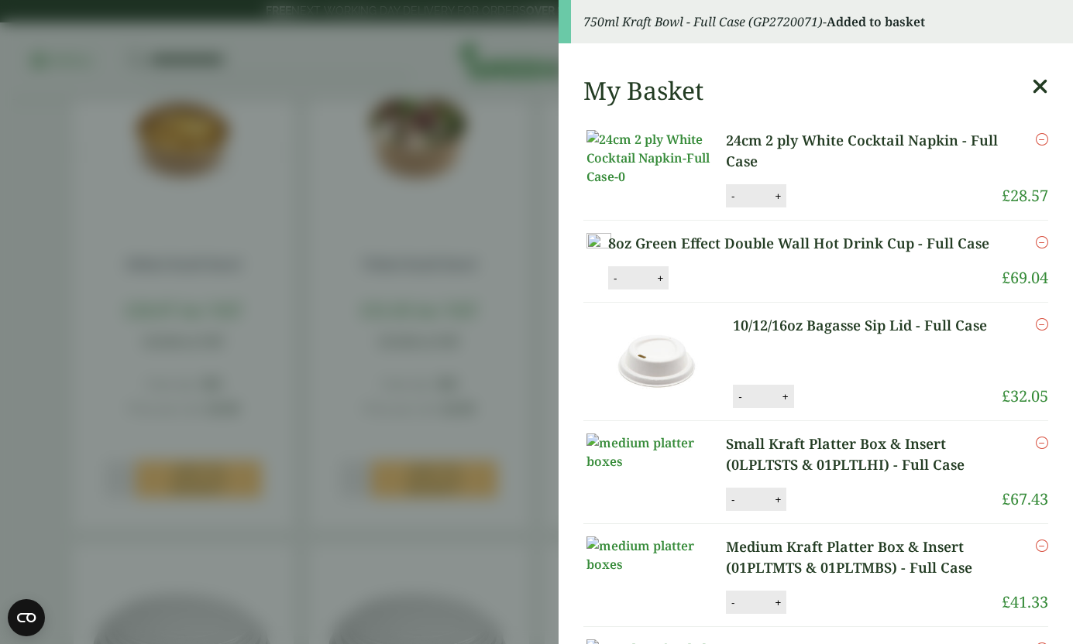
click at [1032, 88] on icon at bounding box center [1040, 87] width 16 height 22
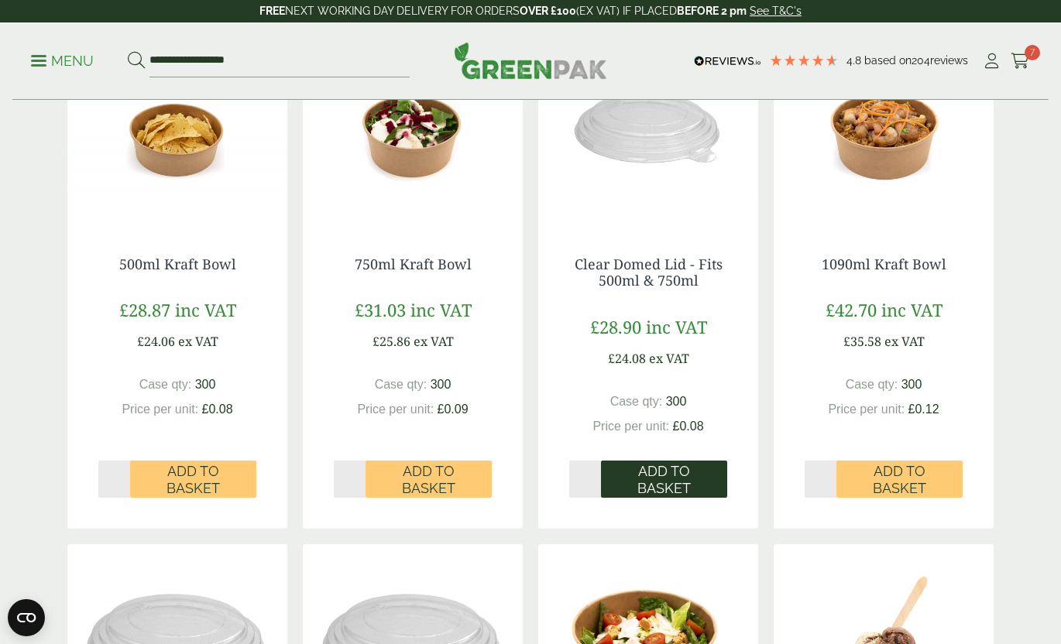
click at [669, 468] on span "Add to Basket" at bounding box center [664, 479] width 105 height 33
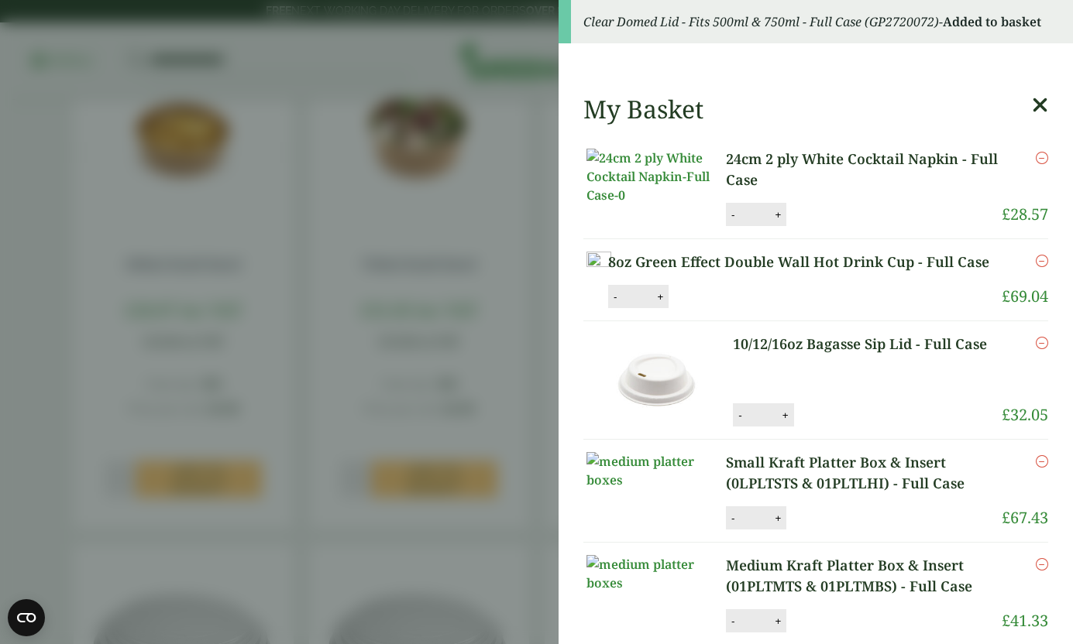
click at [1032, 105] on icon at bounding box center [1040, 106] width 16 height 22
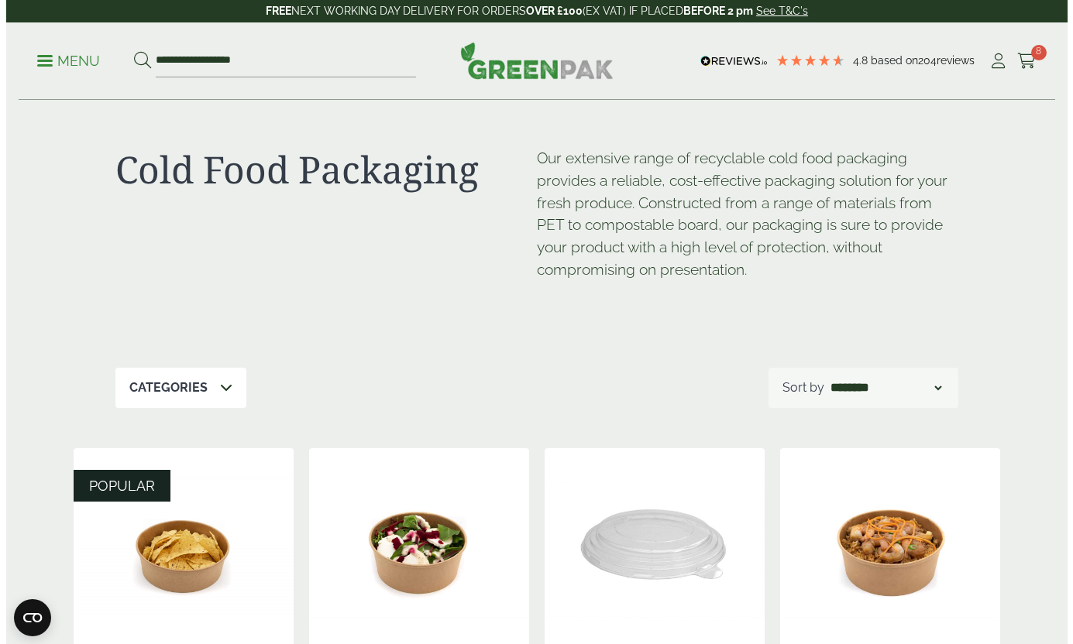
scroll to position [0, 0]
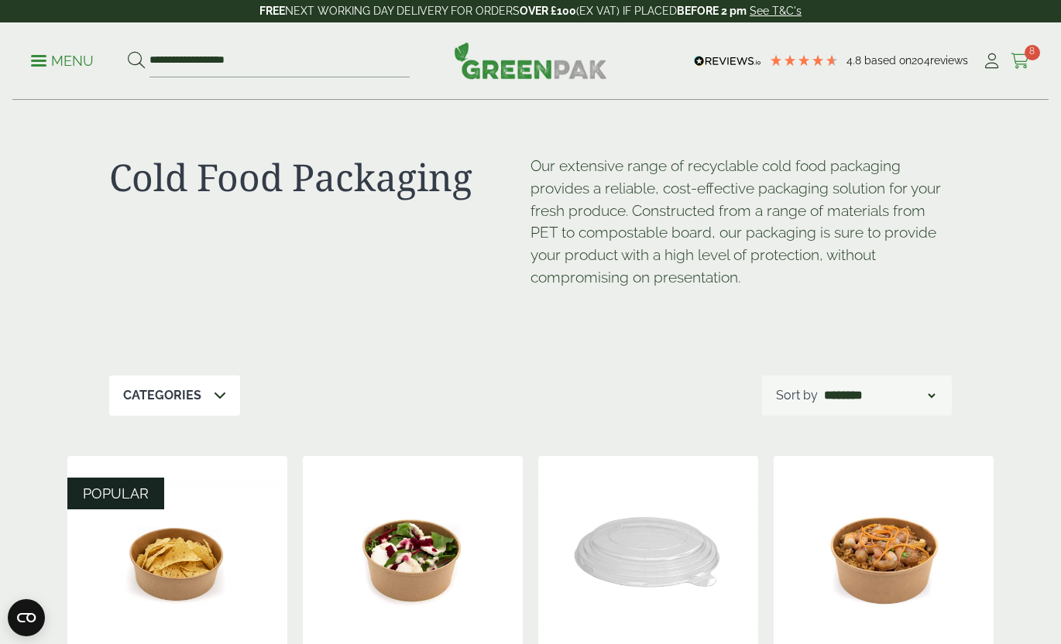
click at [1022, 56] on icon at bounding box center [1020, 60] width 19 height 15
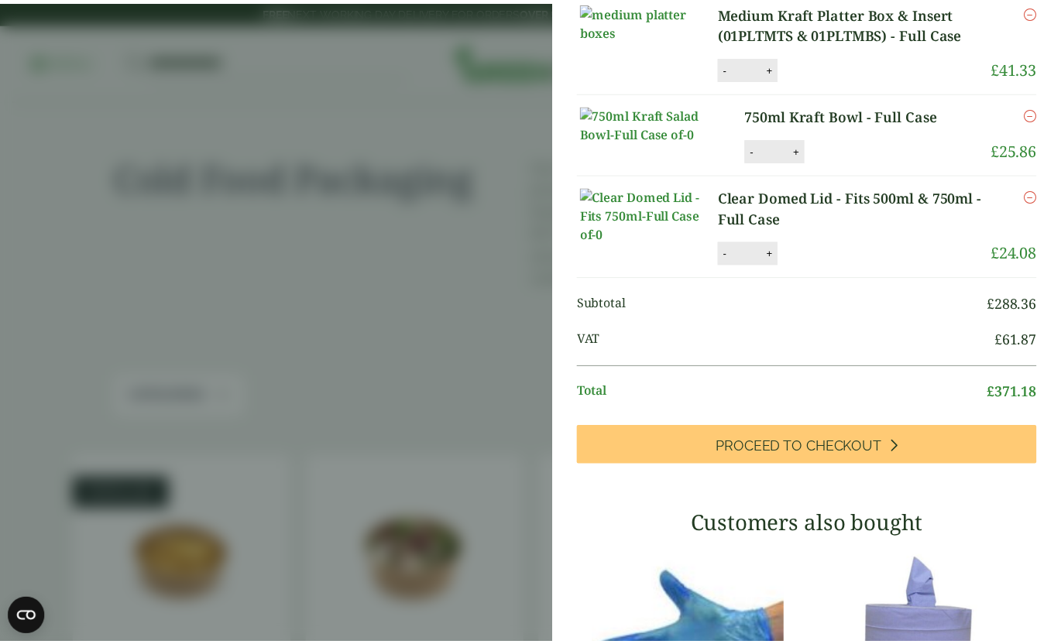
scroll to position [472, 0]
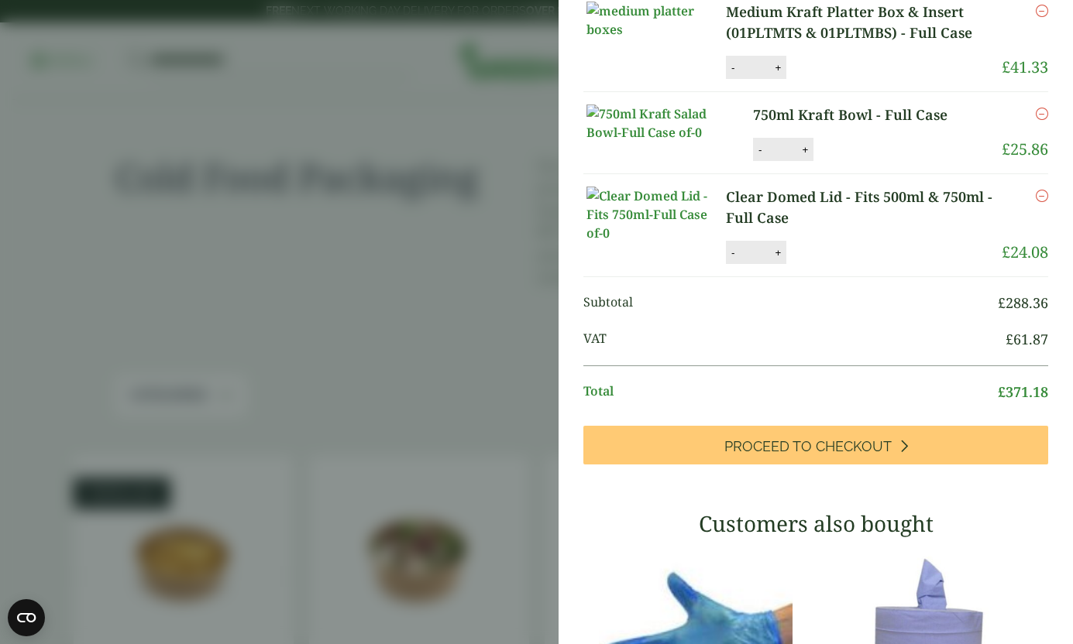
click at [451, 250] on aside "My Basket 24cm 2 ply White Cocktail Napkin - Full Case 24cm 2 ply White Cocktai…" at bounding box center [536, 322] width 1073 height 644
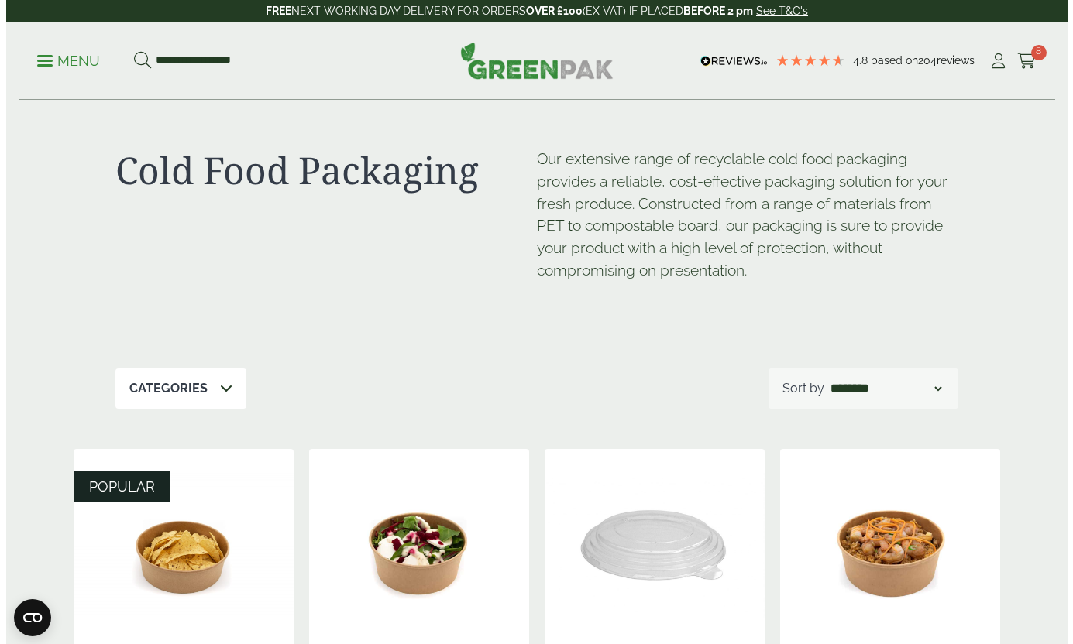
scroll to position [9, 0]
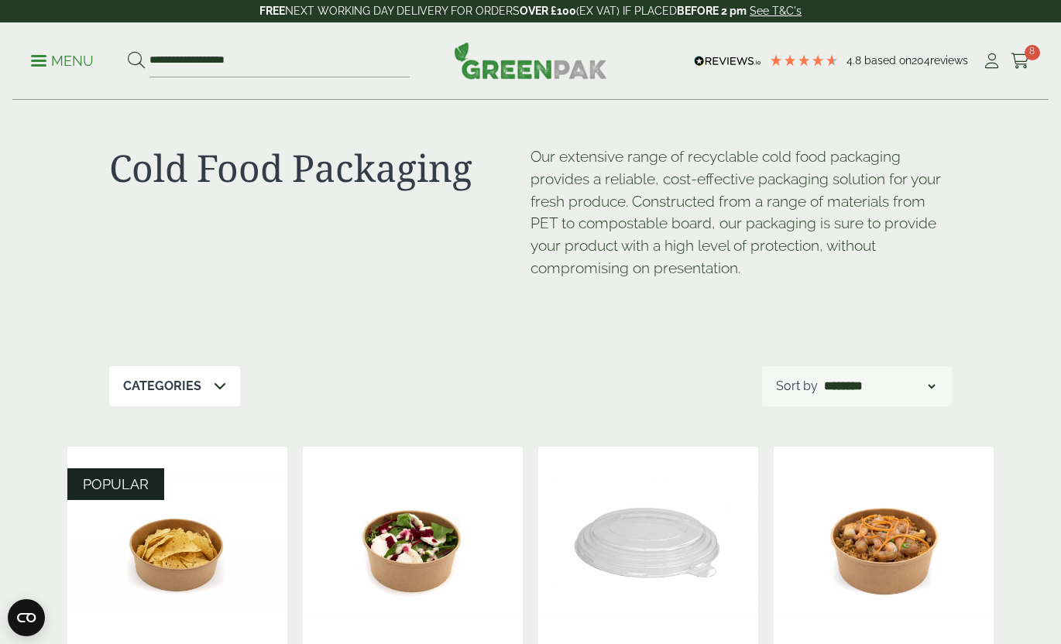
click at [67, 66] on p "Menu" at bounding box center [62, 61] width 63 height 19
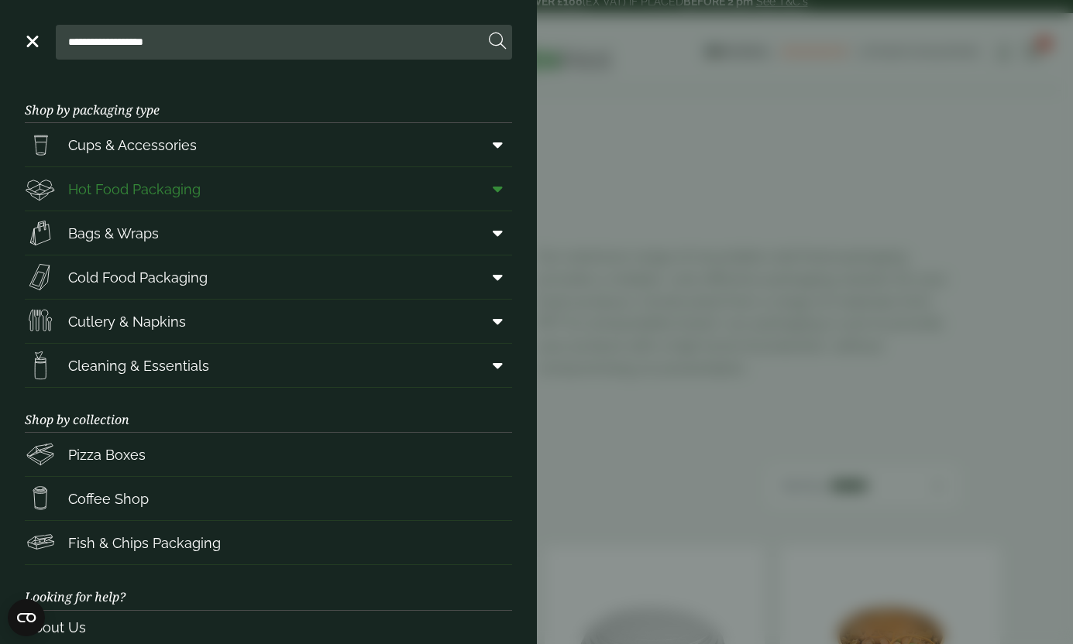
click at [119, 185] on span "Hot Food Packaging" at bounding box center [134, 189] width 132 height 21
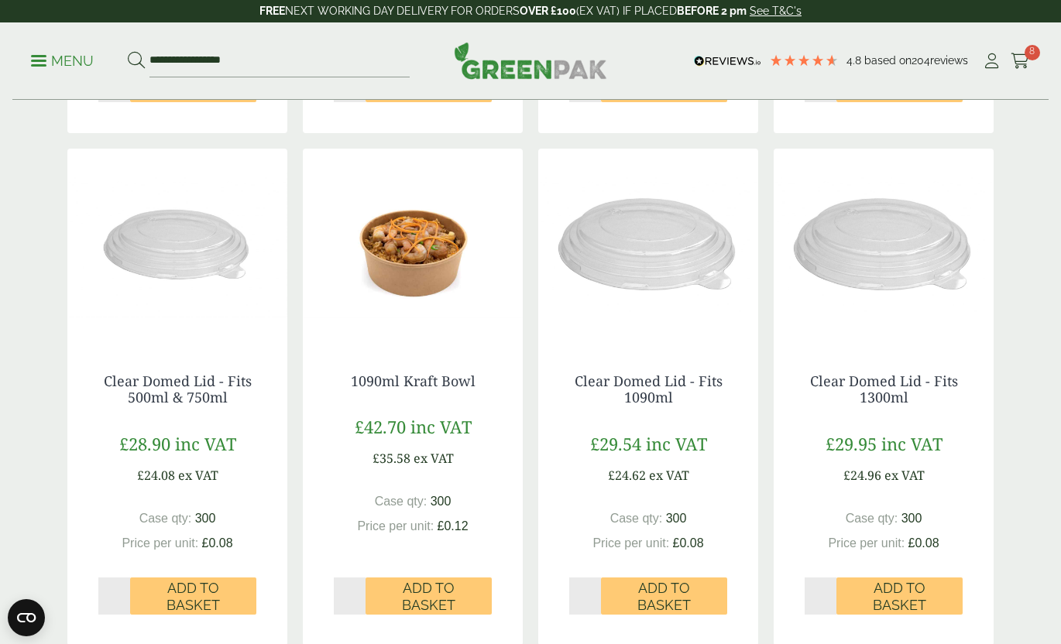
scroll to position [1772, 0]
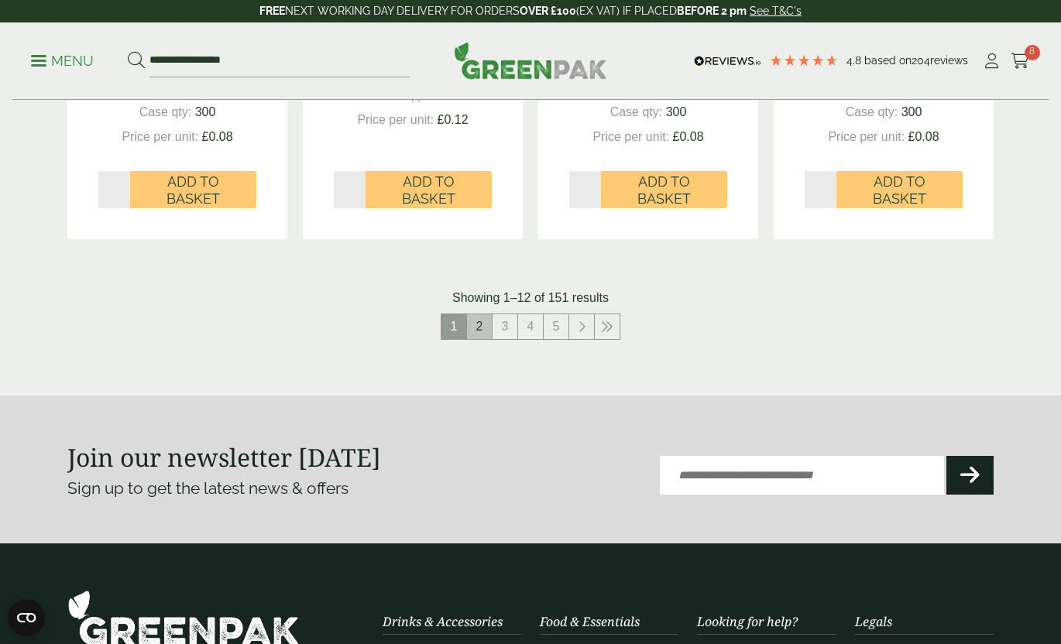
click at [479, 321] on link "2" at bounding box center [479, 326] width 25 height 25
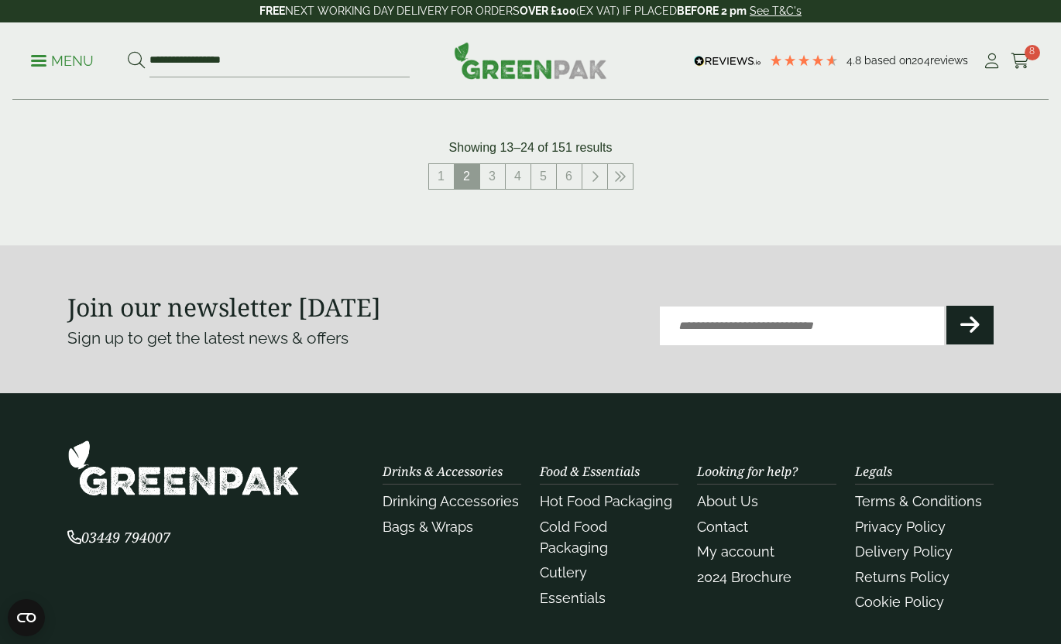
scroll to position [1871, 0]
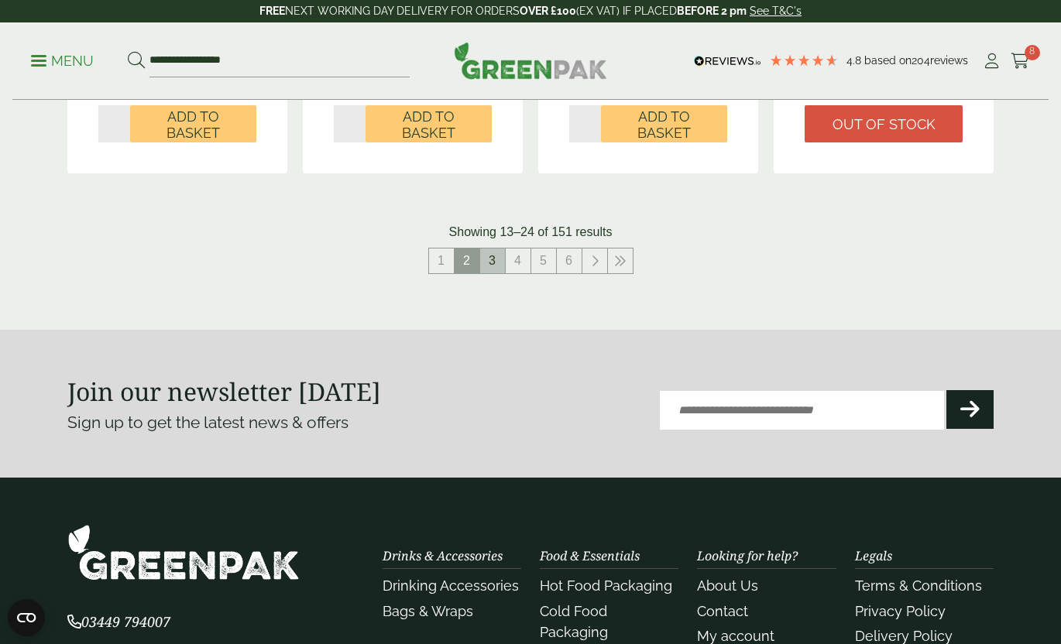
click at [491, 259] on link "3" at bounding box center [492, 261] width 25 height 25
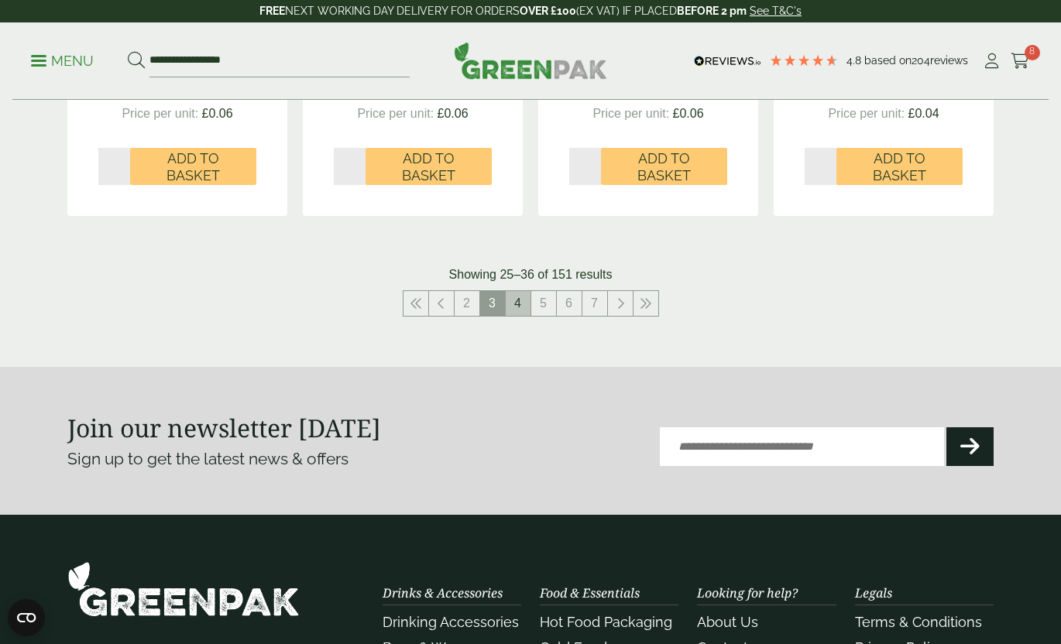
scroll to position [1812, 0]
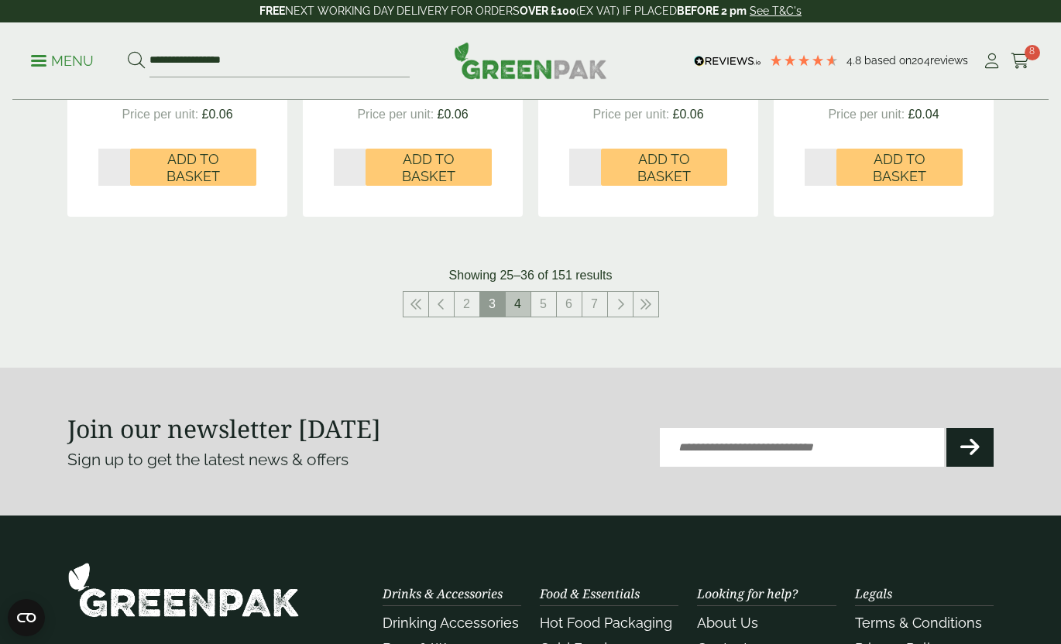
click at [517, 304] on link "4" at bounding box center [518, 304] width 25 height 25
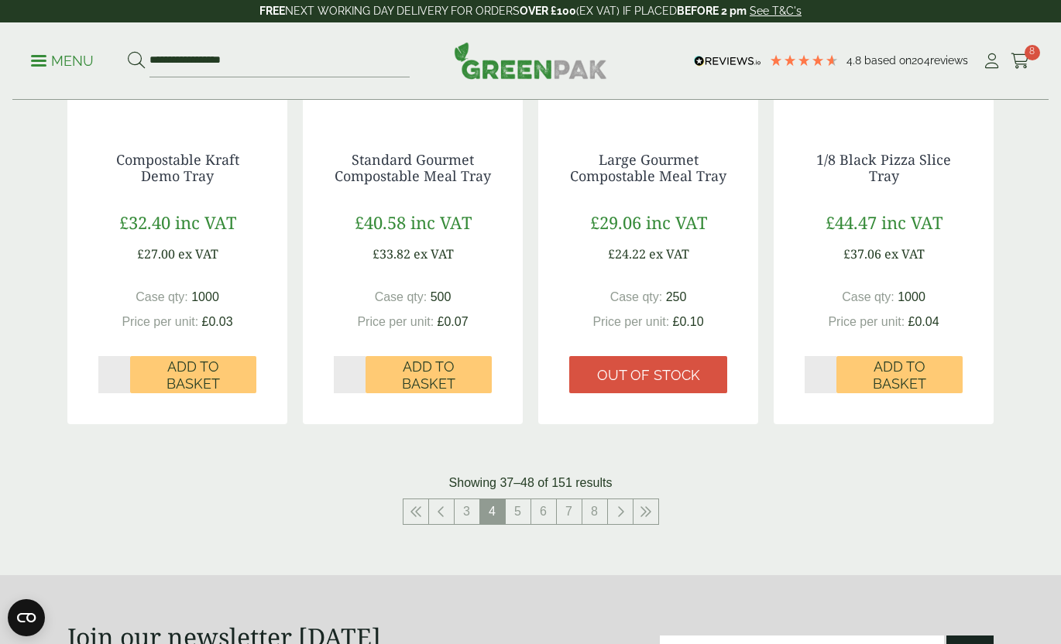
scroll to position [1594, 0]
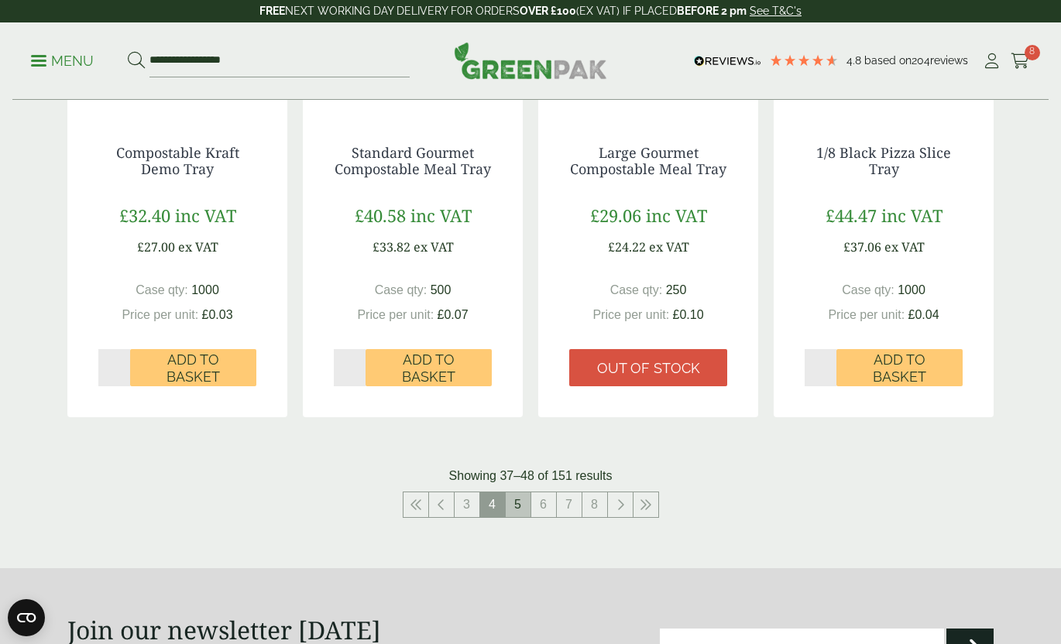
click at [518, 501] on link "5" at bounding box center [518, 505] width 25 height 25
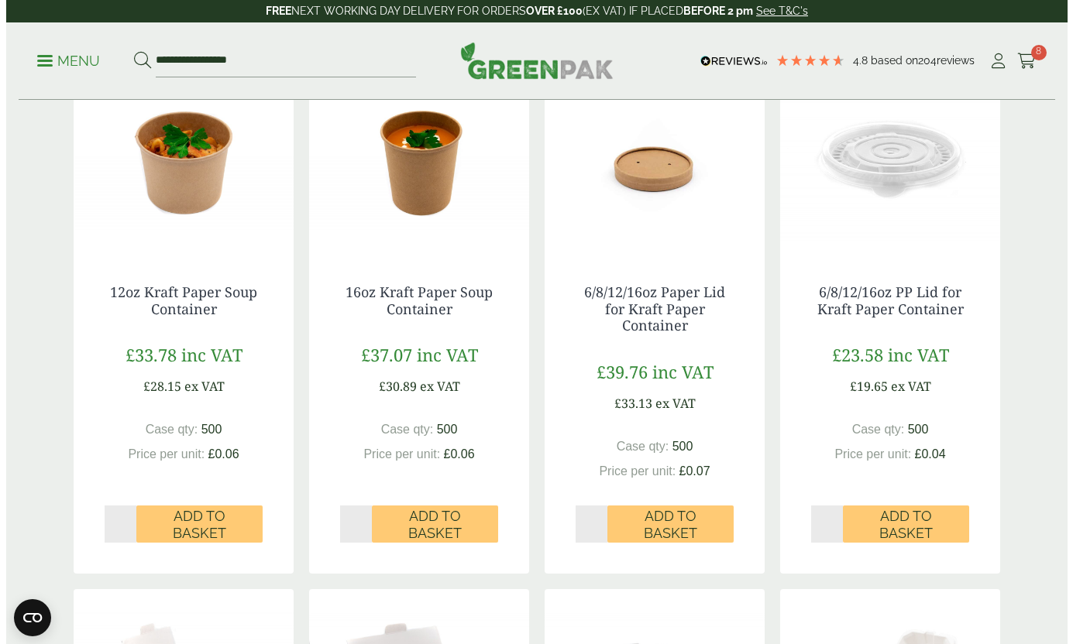
scroll to position [919, 0]
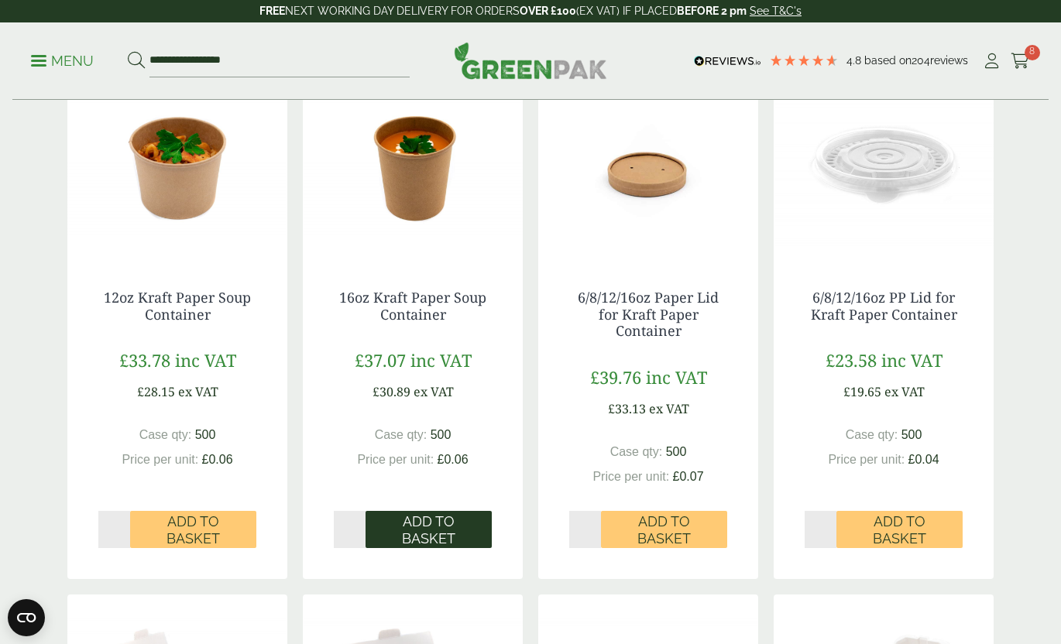
click at [440, 529] on span "Add to Basket" at bounding box center [428, 530] width 105 height 33
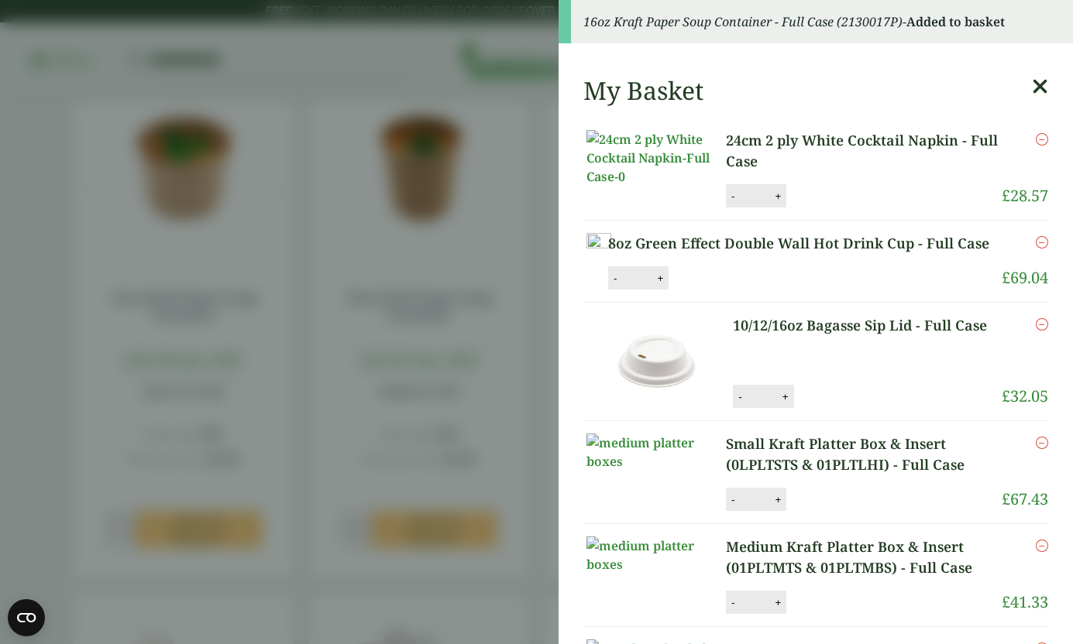
click at [511, 459] on aside "16oz Kraft Paper Soup Container - Full Case (2130017P) - Added to basket My Bas…" at bounding box center [536, 322] width 1073 height 644
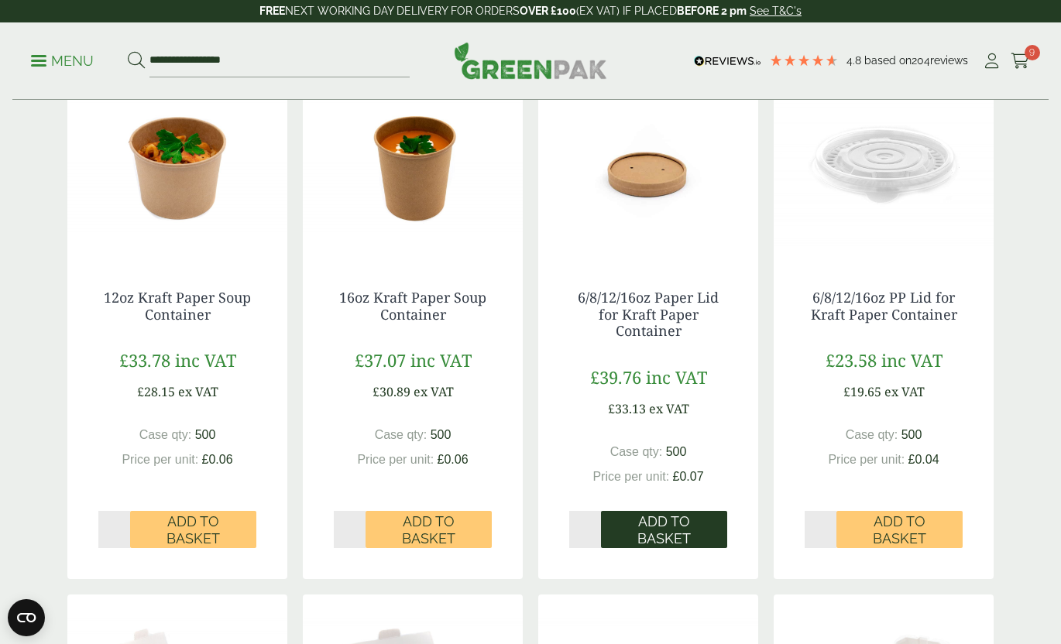
click at [652, 523] on span "Add to Basket" at bounding box center [664, 530] width 105 height 33
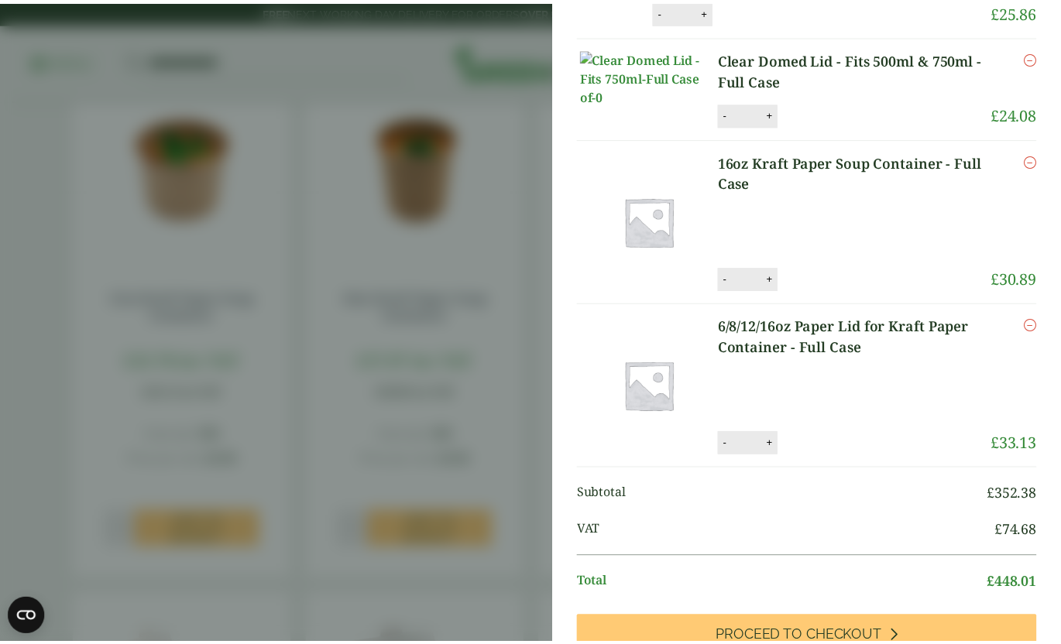
scroll to position [589, 0]
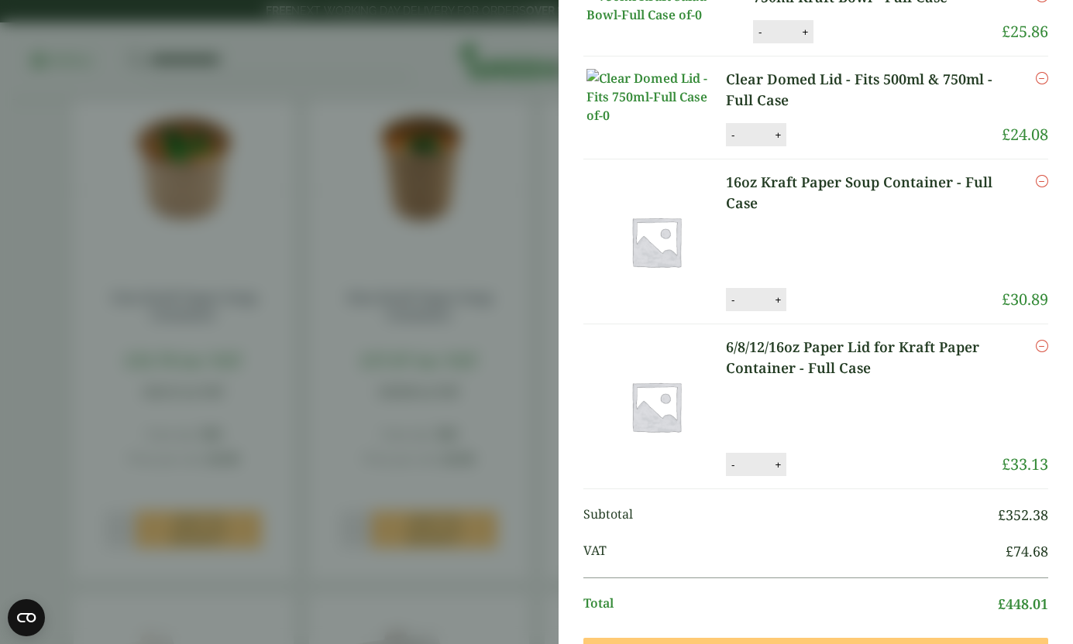
click at [469, 359] on aside "My Basket 24cm 2 ply White Cocktail Napkin - Full Case 24cm 2 ply White Cocktai…" at bounding box center [536, 322] width 1073 height 644
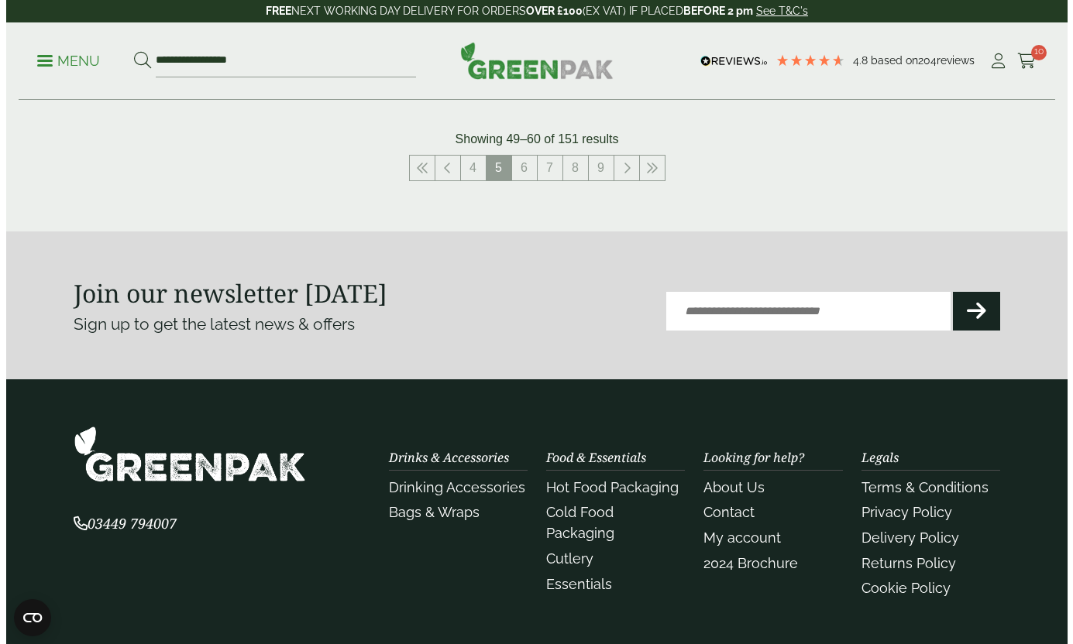
scroll to position [1940, 0]
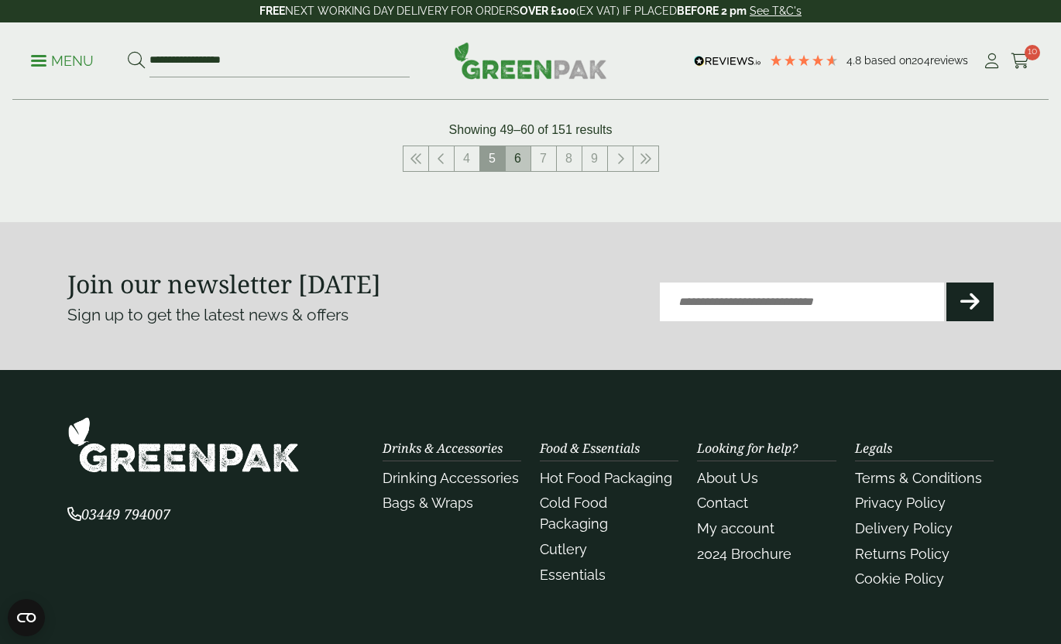
click at [520, 159] on link "6" at bounding box center [518, 158] width 25 height 25
click at [1026, 46] on div "**********" at bounding box center [530, 60] width 1036 height 77
click at [1026, 47] on span "10" at bounding box center [1032, 52] width 15 height 15
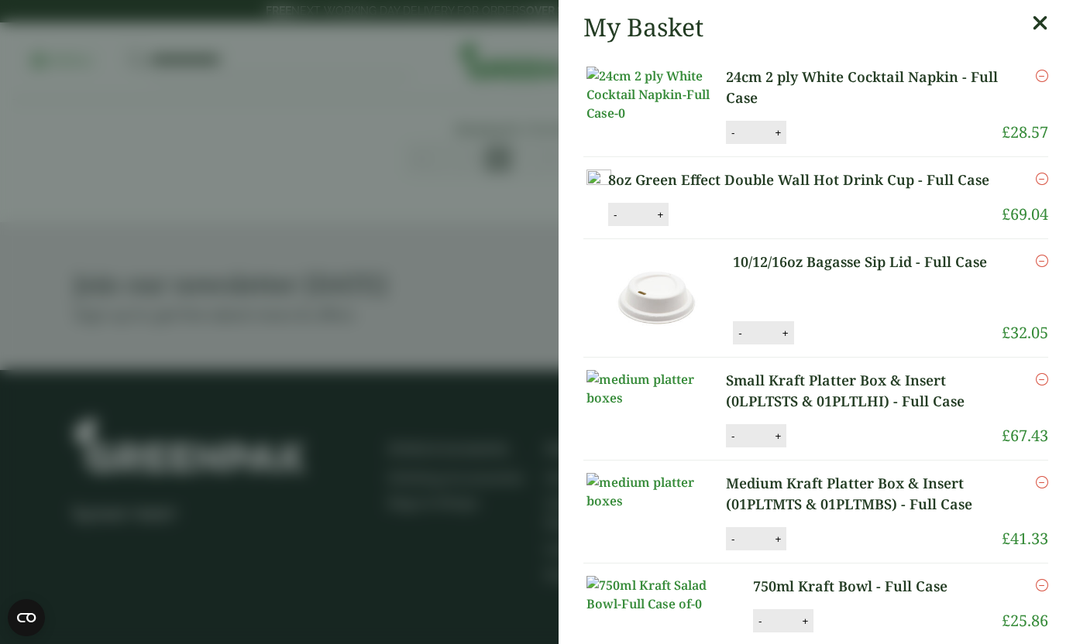
click at [1032, 25] on icon at bounding box center [1040, 23] width 16 height 22
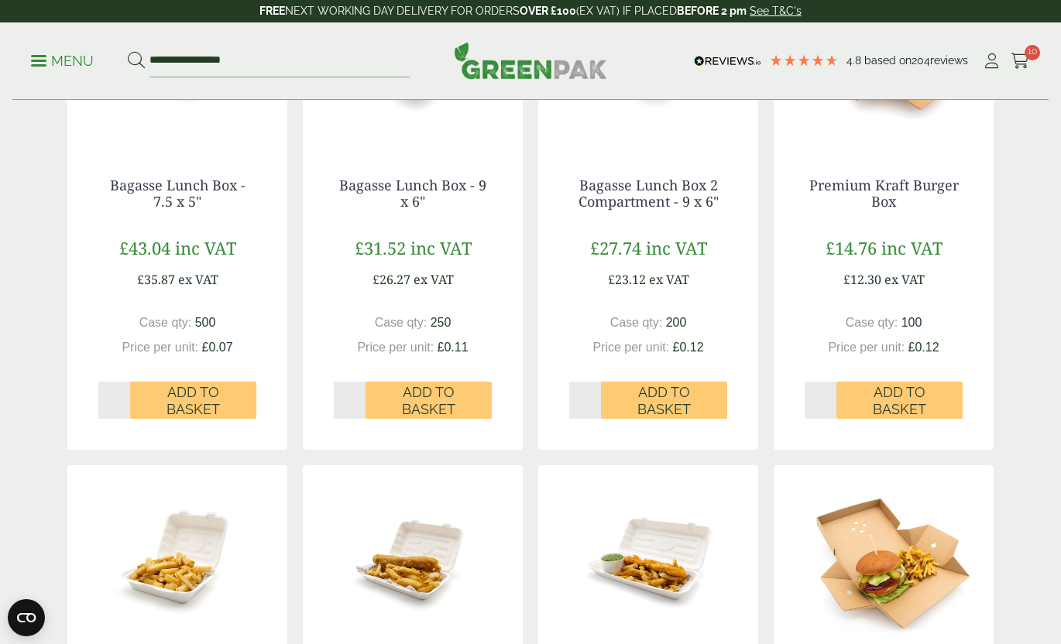
scroll to position [552, 0]
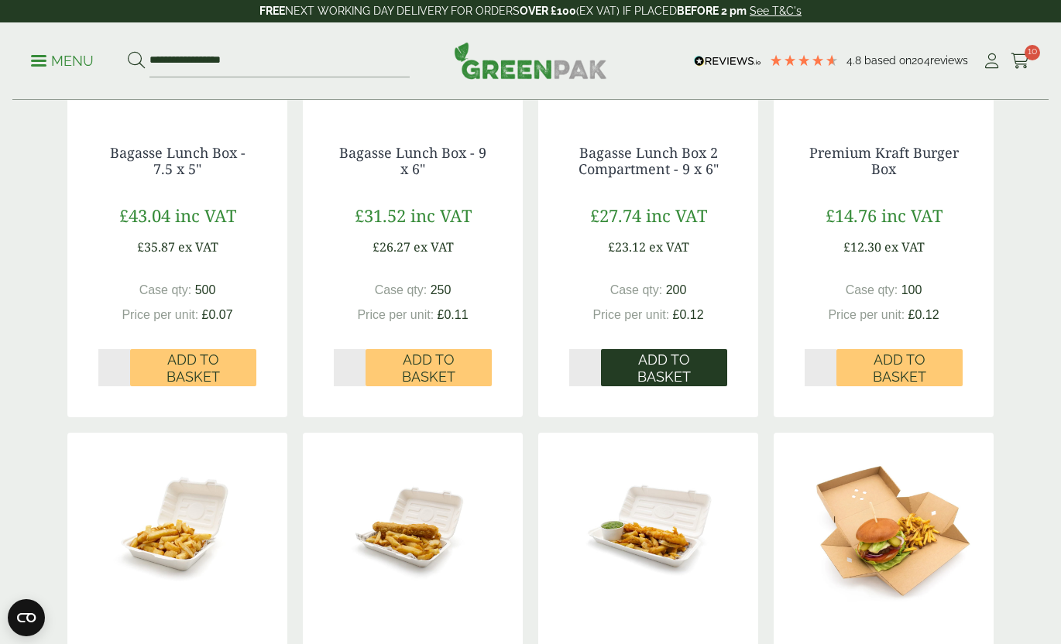
click at [675, 365] on span "Add to Basket" at bounding box center [664, 368] width 105 height 33
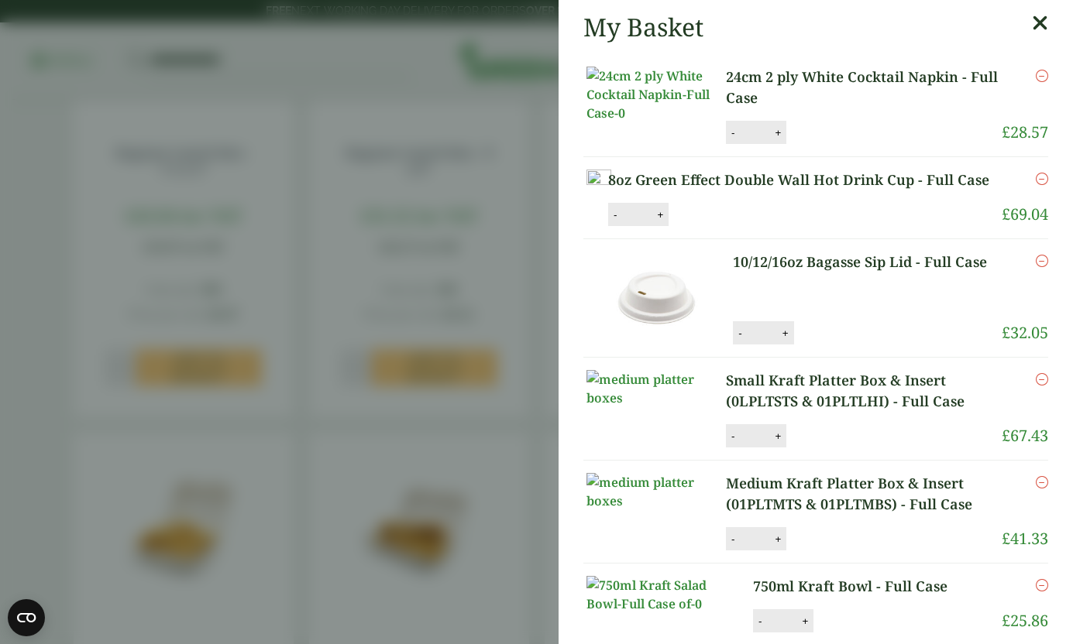
click at [1032, 28] on icon at bounding box center [1040, 23] width 16 height 22
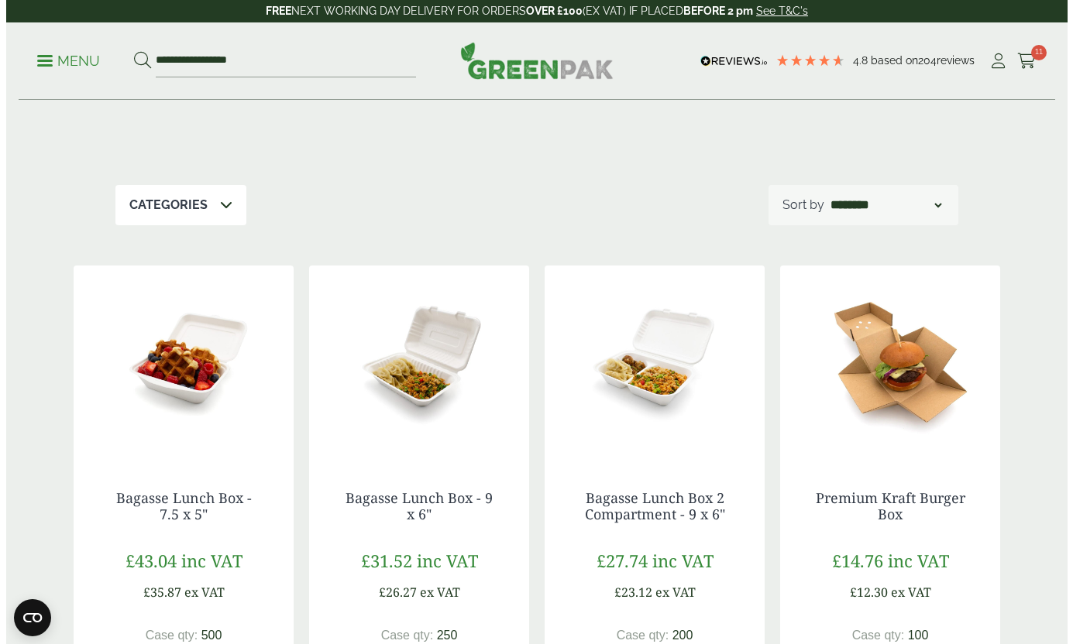
scroll to position [0, 0]
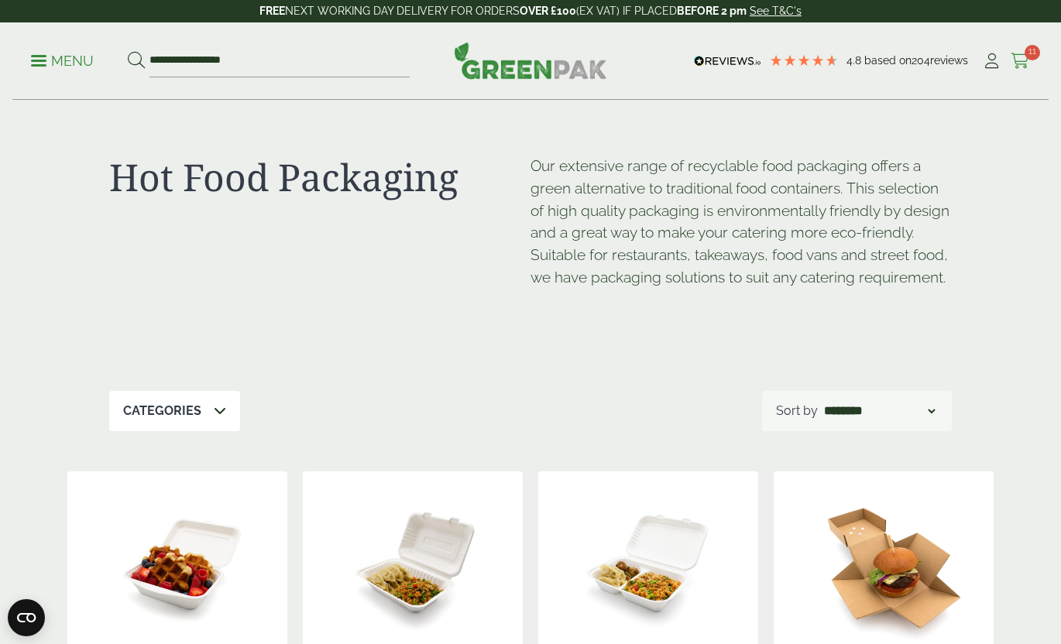
click at [1019, 54] on icon at bounding box center [1020, 60] width 19 height 15
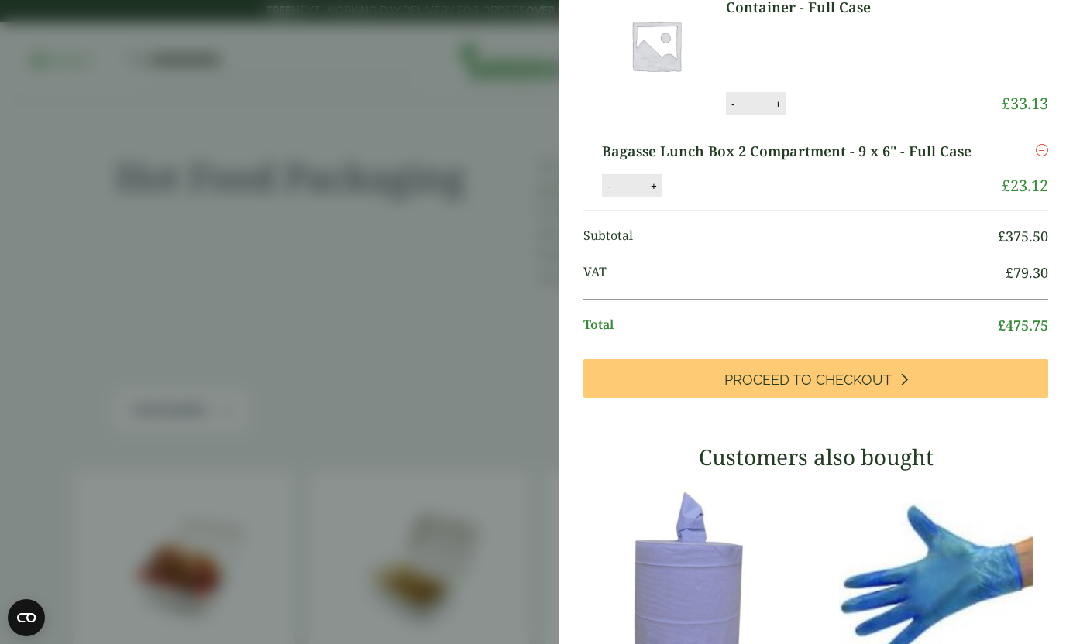
scroll to position [951, 0]
click at [1036, 156] on icon "Remove this item" at bounding box center [1042, 149] width 12 height 12
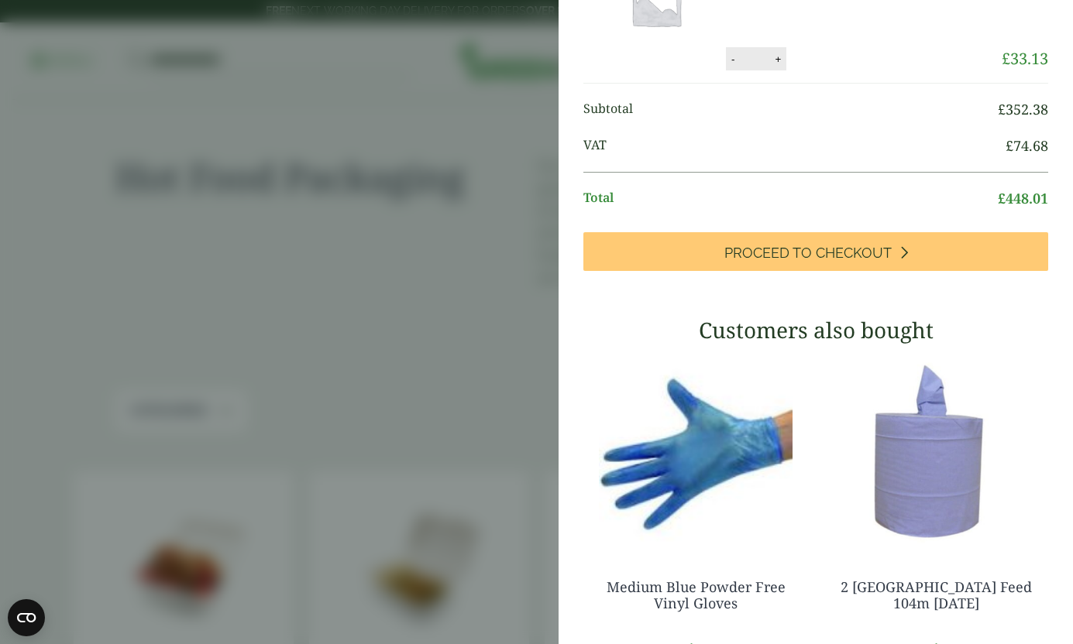
scroll to position [1015, 0]
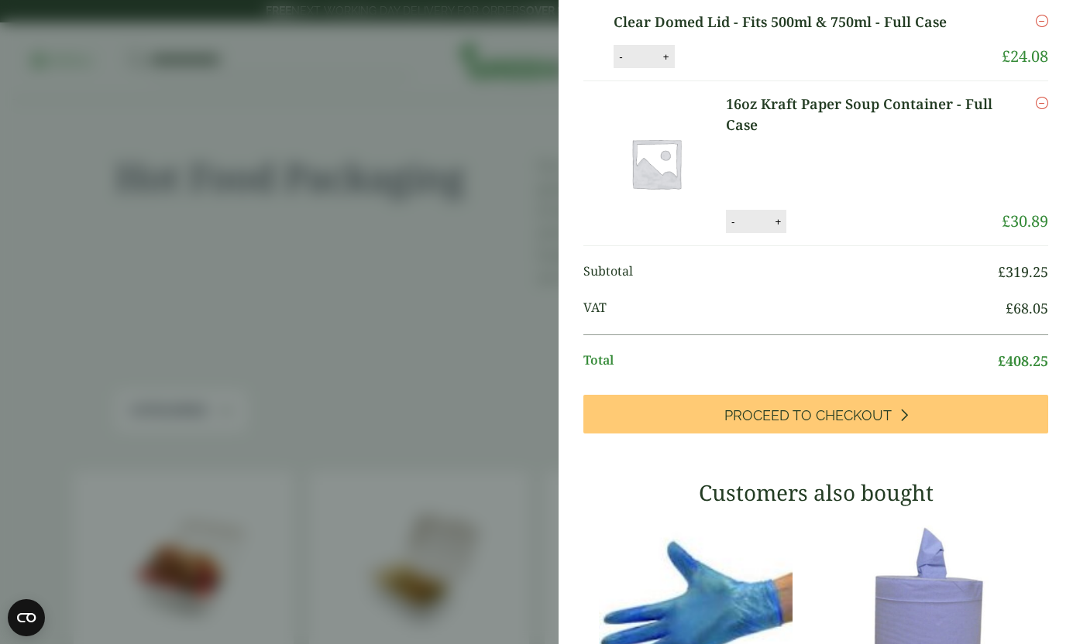
scroll to position [689, 0]
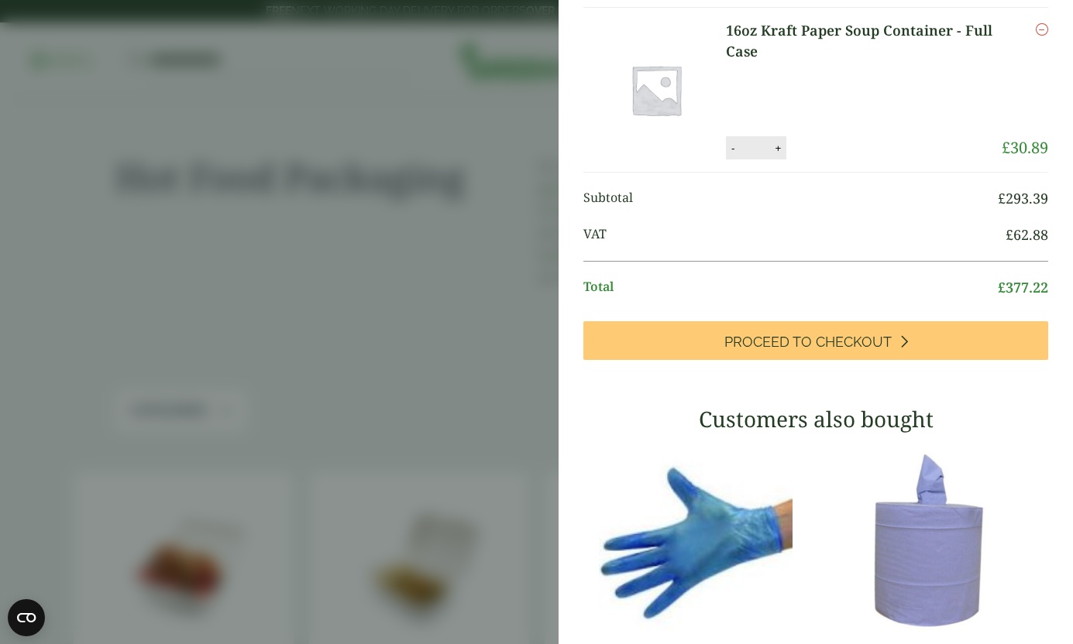
scroll to position [753, 0]
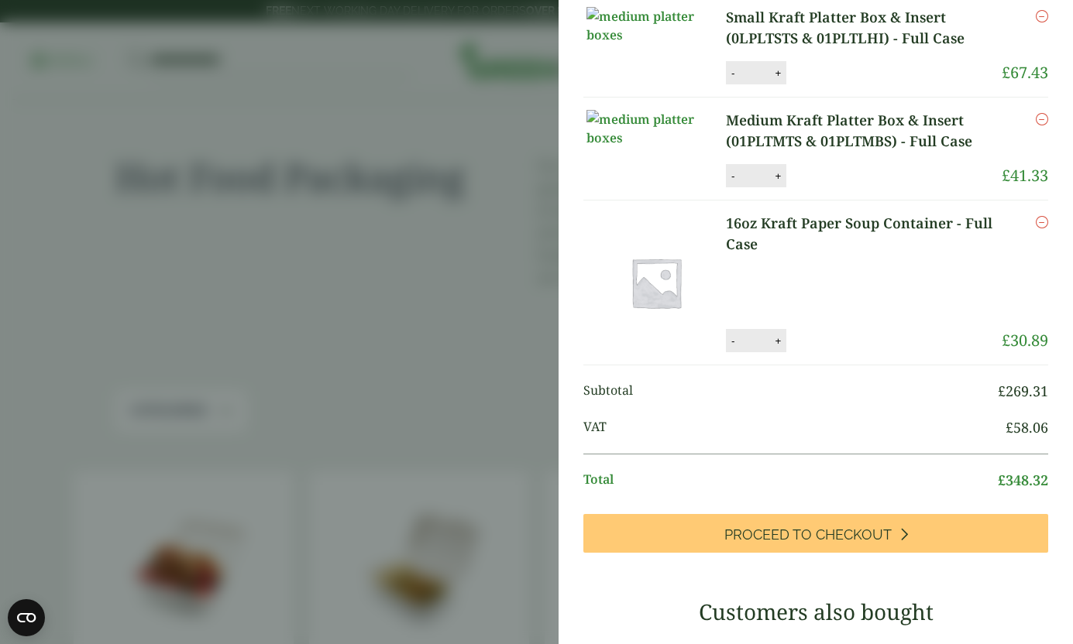
scroll to position [363, 0]
click at [1036, 229] on icon "Remove this item" at bounding box center [1042, 222] width 12 height 12
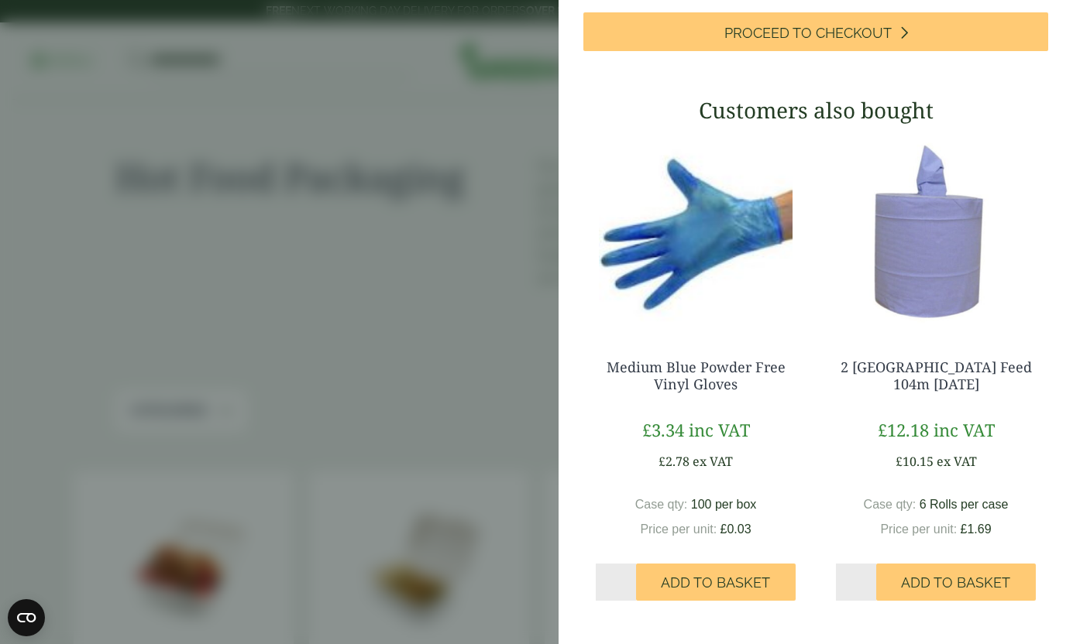
scroll to position [682, 0]
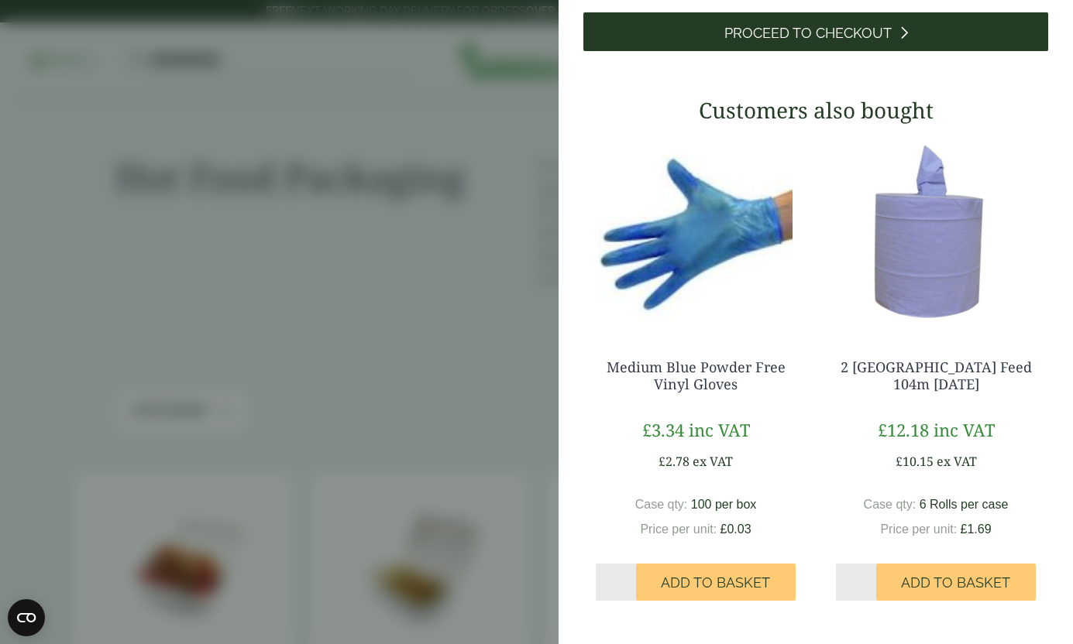
click at [846, 51] on link "Proceed to Checkout" at bounding box center [815, 31] width 465 height 39
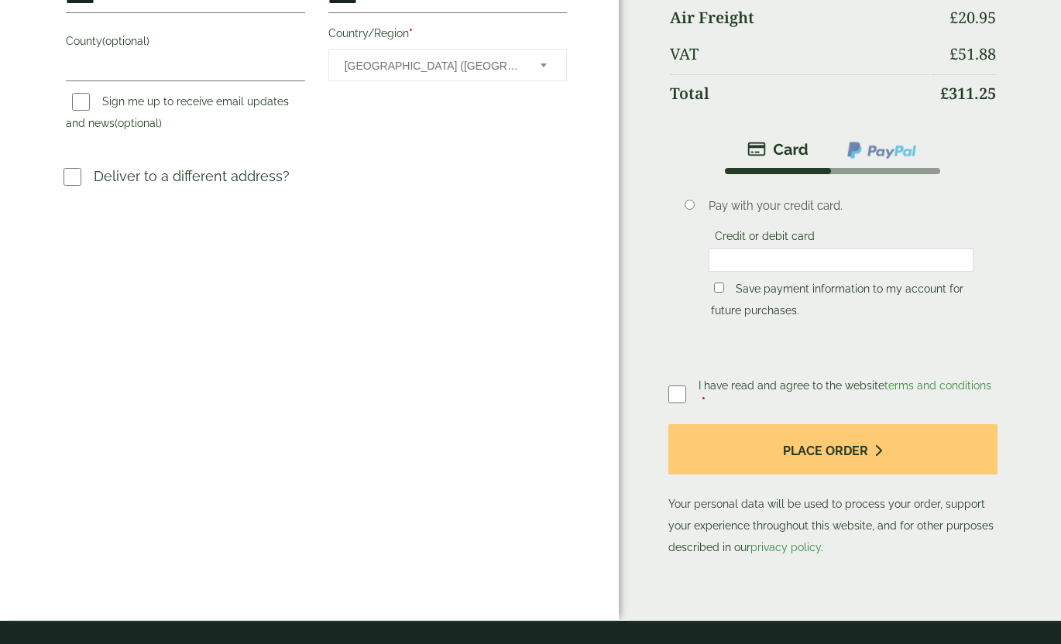
scroll to position [506, 0]
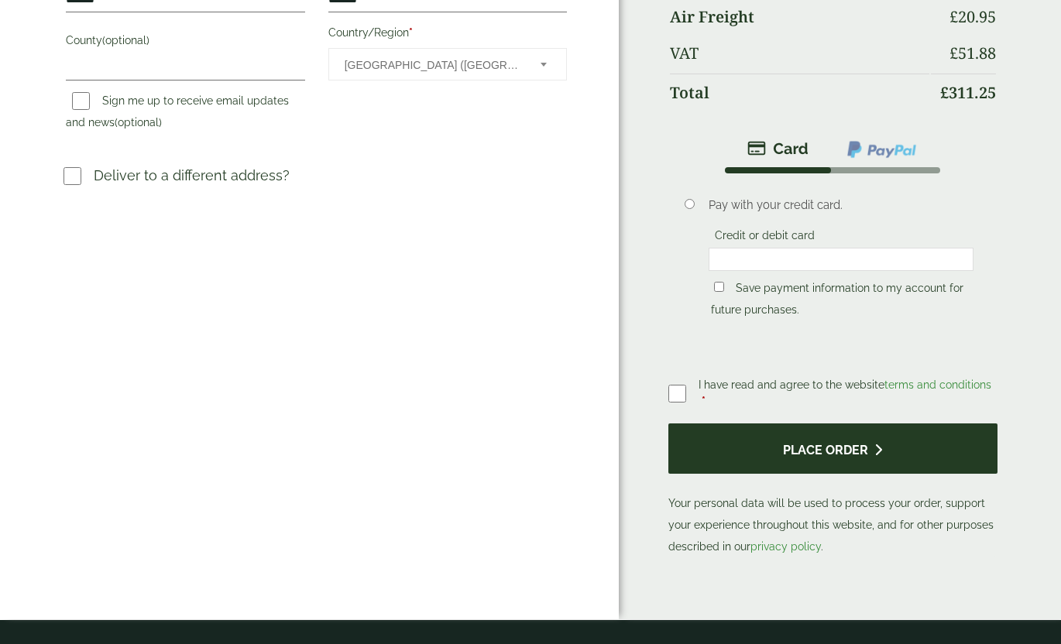
click at [816, 460] on button "Place order" at bounding box center [832, 449] width 329 height 50
click at [864, 448] on button "Place order" at bounding box center [832, 449] width 329 height 50
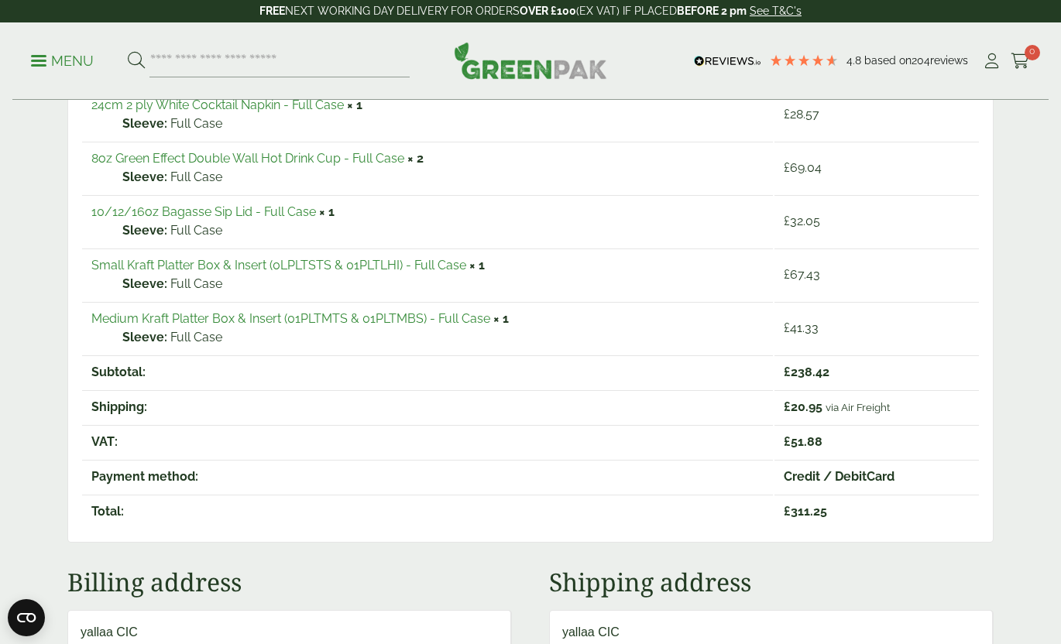
scroll to position [338, 0]
drag, startPoint x: 785, startPoint y: 440, endPoint x: 833, endPoint y: 447, distance: 49.3
click at [833, 447] on td "£ 51.88" at bounding box center [877, 440] width 204 height 33
copy span "£ 51.88"
